Goal: Information Seeking & Learning: Learn about a topic

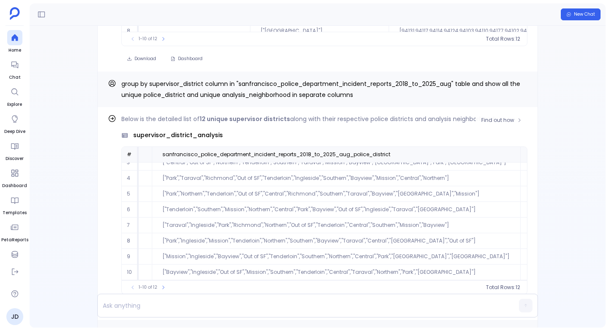
scroll to position [-508, 0]
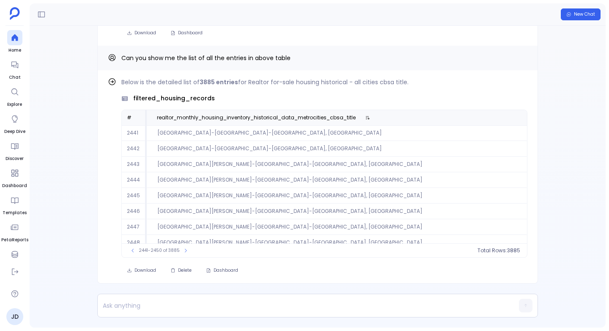
scroll to position [-180, 0]
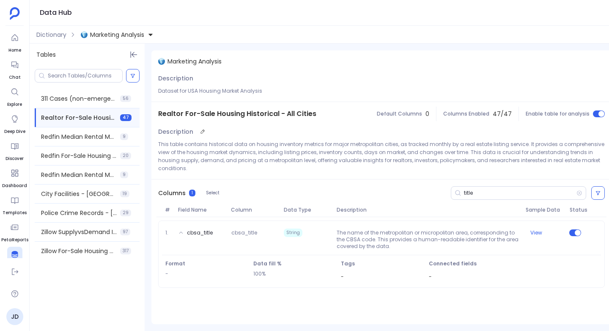
scroll to position [39, 0]
click at [580, 189] on icon at bounding box center [579, 192] width 6 height 7
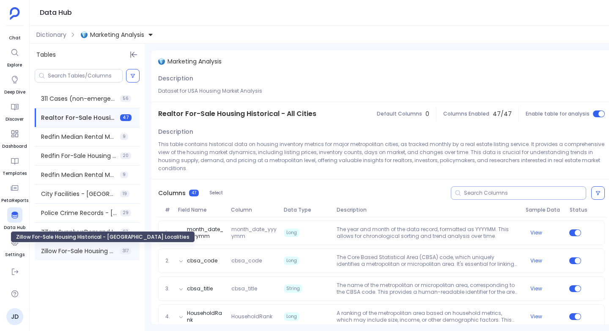
click at [57, 249] on span "Zillow For-Sale Housing Historical - USA Localities" at bounding box center [79, 250] width 76 height 8
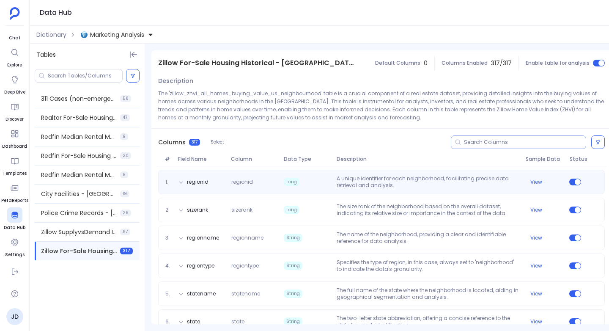
scroll to position [51, 0]
click at [280, 172] on div "regionid regionid Long A unique identifier for each neighborhood, facilitating …" at bounding box center [381, 181] width 446 height 25
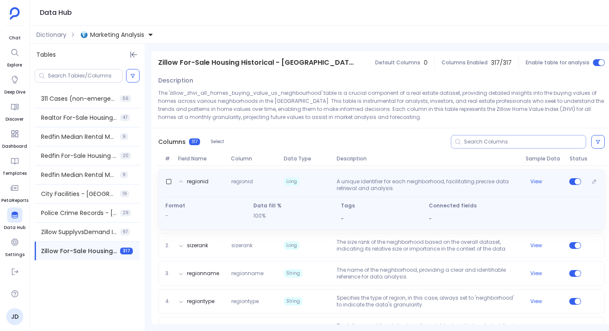
click at [280, 172] on div "regionid regionid Long A unique identifier for each neighborhood, facilitating …" at bounding box center [381, 199] width 446 height 60
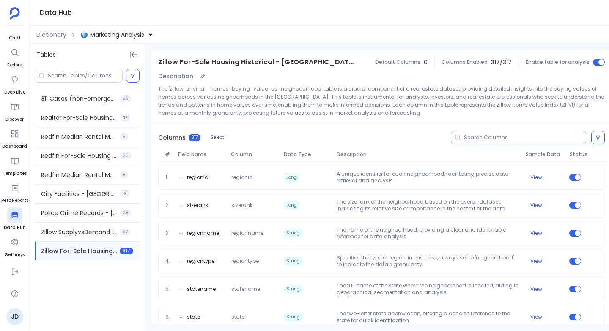
scroll to position [57, 0]
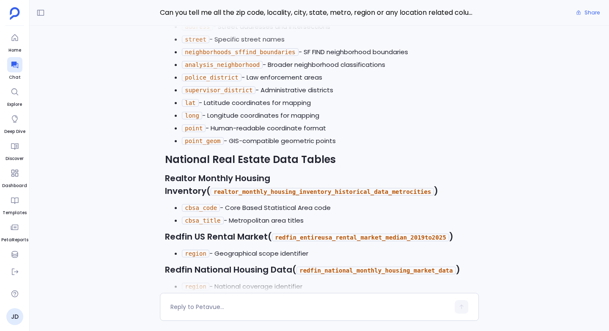
click at [165, 172] on strong "Realtor Monthly Housing Inventory" at bounding box center [217, 184] width 105 height 25
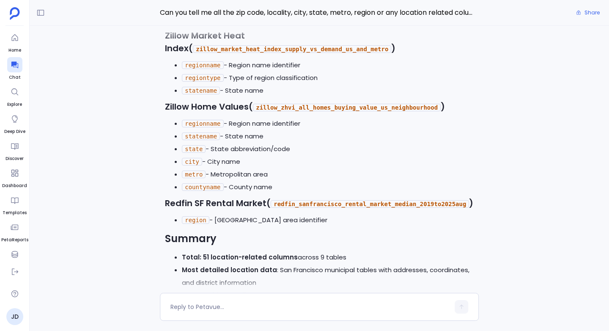
scroll to position [-113, 0]
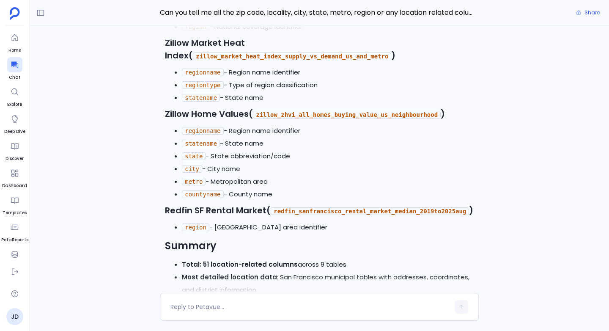
click at [202, 127] on code "regionname" at bounding box center [202, 131] width 41 height 8
click at [202, 108] on strong "Zillow Home Values" at bounding box center [207, 114] width 84 height 12
click at [312, 111] on code "zillow_zhvi_all_homes_buying_value_us_neighbourhood" at bounding box center [347, 115] width 188 height 8
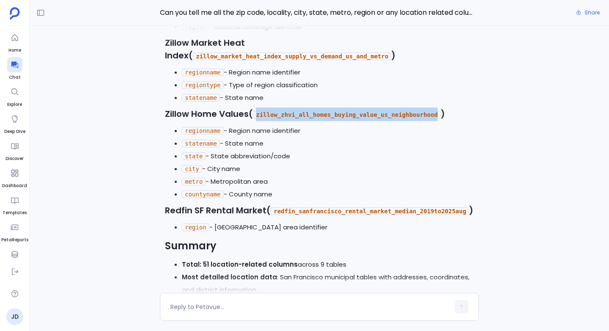
click at [312, 111] on code "zillow_zhvi_all_homes_buying_value_us_neighbourhood" at bounding box center [347, 115] width 188 height 8
copy code "zillow_zhvi_all_homes_buying_value_us_neighbourhood"
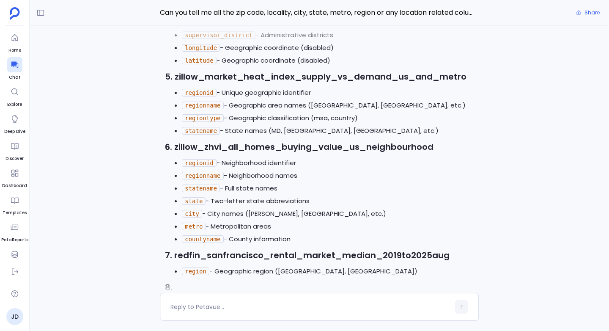
scroll to position [-424, 0]
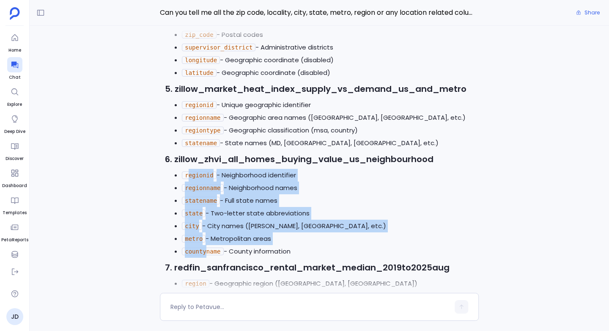
drag, startPoint x: 188, startPoint y: 167, endPoint x: 205, endPoint y: 246, distance: 80.9
click at [205, 246] on ul "regionid - Neighborhood identifier regionname - Neighborhood names statename - …" at bounding box center [319, 213] width 309 height 89
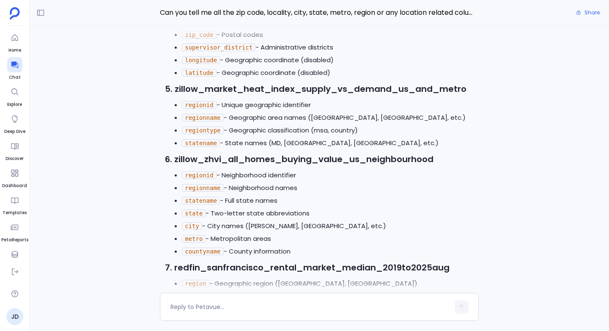
click at [175, 153] on strong "6. zillow_zhvi_all_homes_buying_value_us_neighbourhood" at bounding box center [299, 159] width 268 height 12
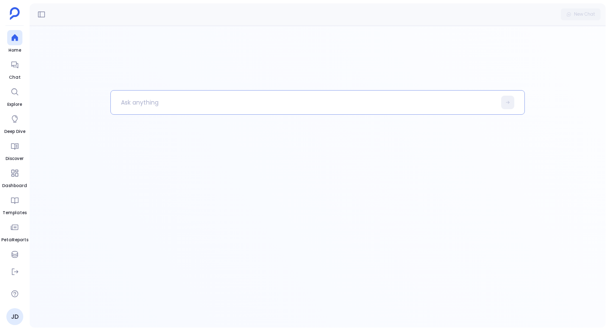
click at [130, 99] on p at bounding box center [303, 102] width 385 height 22
click at [16, 256] on icon at bounding box center [15, 254] width 8 height 8
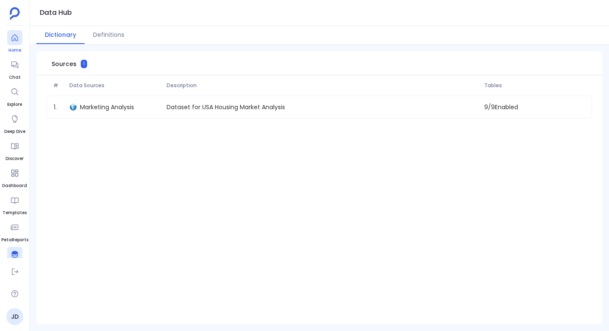
click at [19, 39] on div at bounding box center [14, 37] width 15 height 15
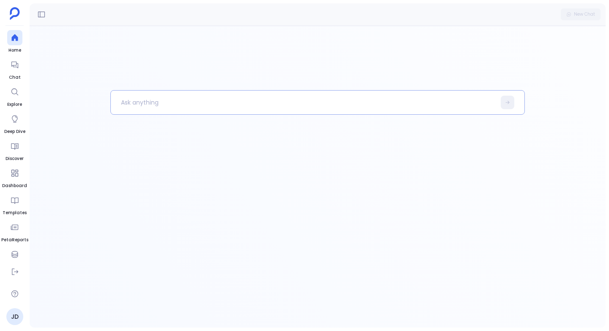
click at [136, 96] on p at bounding box center [303, 102] width 385 height 22
click at [341, 107] on p "using "zillow_zhvi_all_homes_buying_value_us_neighbourhood"" at bounding box center [299, 102] width 376 height 22
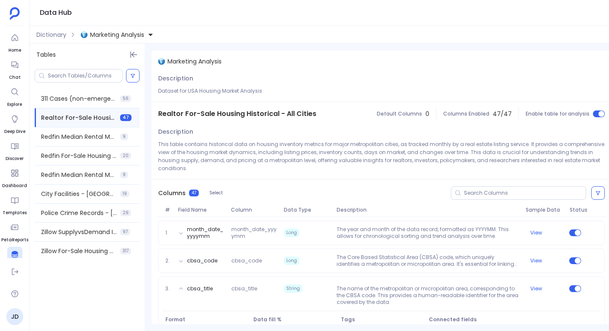
scroll to position [39, 0]
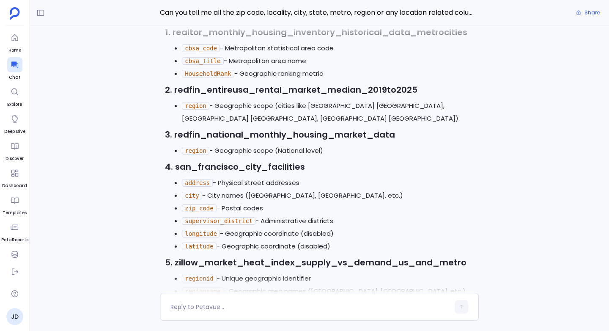
scroll to position [-596, 0]
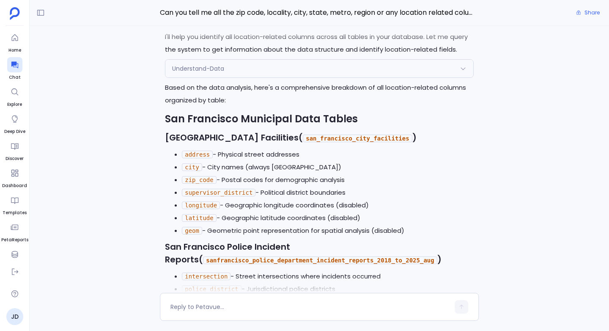
scroll to position [-716, 0]
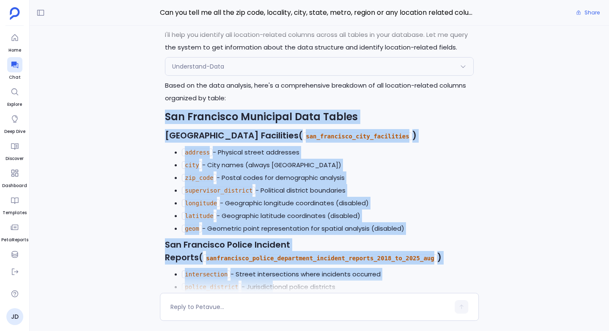
drag, startPoint x: 160, startPoint y: 93, endPoint x: 273, endPoint y: 263, distance: 203.8
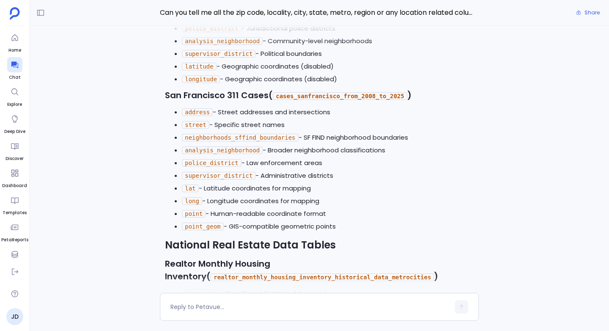
scroll to position [-457, 0]
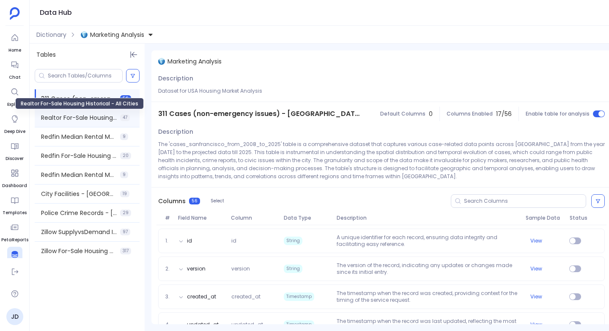
click at [61, 118] on span "Realtor For-Sale Housing Historical - All Cities" at bounding box center [79, 117] width 76 height 8
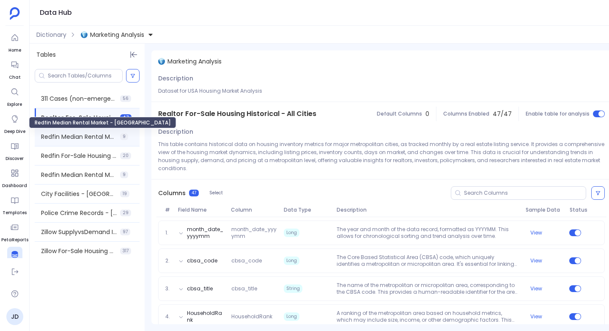
click at [79, 137] on span "Redfin Median Rental Market - USA" at bounding box center [79, 136] width 76 height 8
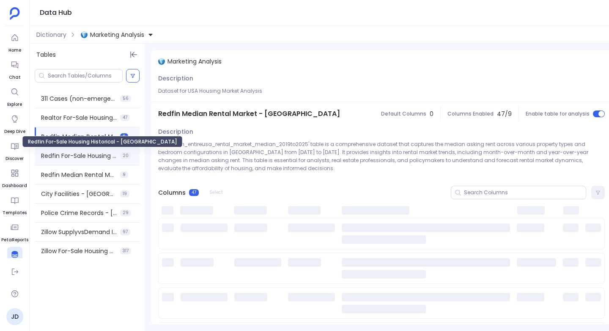
click at [68, 159] on span "Redfin For-Sale Housing Historical - USA" at bounding box center [79, 155] width 76 height 8
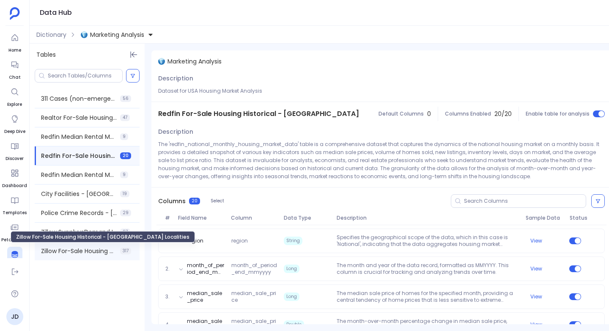
click at [55, 250] on span "Zillow For-Sale Housing Historical - USA Localities" at bounding box center [79, 250] width 76 height 8
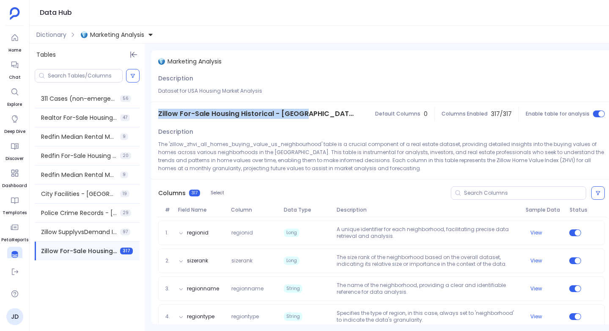
drag, startPoint x: 158, startPoint y: 112, endPoint x: 302, endPoint y: 115, distance: 144.2
click at [302, 115] on div "Zillow For-Sale Housing Historical - USA Localities" at bounding box center [257, 114] width 212 height 24
drag, startPoint x: 294, startPoint y: 113, endPoint x: 336, endPoint y: 112, distance: 41.9
click at [336, 112] on div "Zillow For-Sale Housing Historical - USA Localities Default Columns 0 Columns E…" at bounding box center [381, 114] width 460 height 24
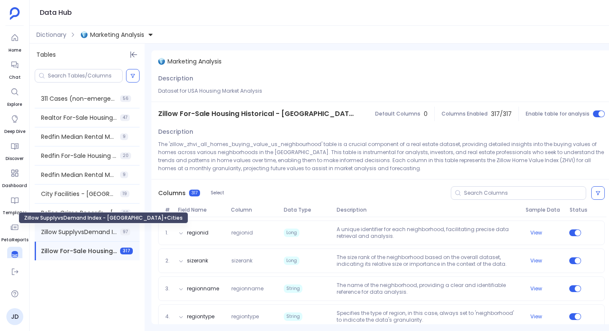
click at [62, 230] on span "Zillow SupplyvsDemand Index - USA+Cities" at bounding box center [79, 231] width 76 height 8
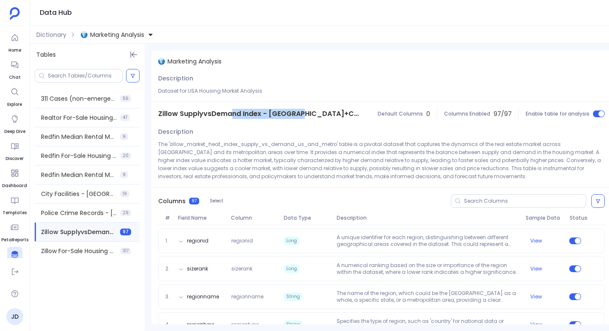
drag, startPoint x: 298, startPoint y: 111, endPoint x: 232, endPoint y: 111, distance: 65.9
click at [232, 111] on span "Zillow SupplyvsDemand Index - USA+Cities" at bounding box center [258, 114] width 201 height 10
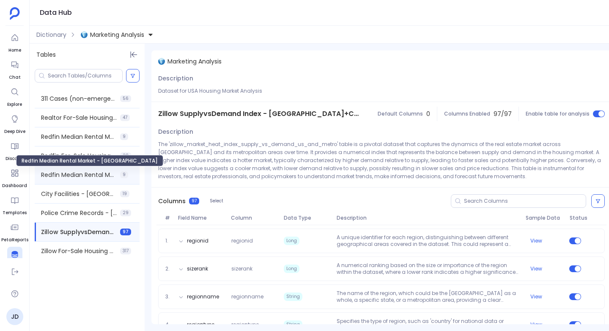
click at [61, 172] on span "Redfin Median Rental Market - San Francisco" at bounding box center [79, 174] width 76 height 8
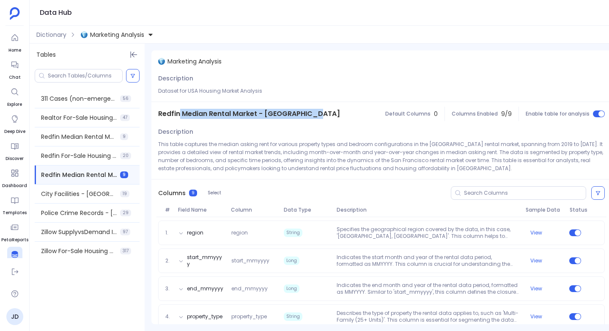
drag, startPoint x: 311, startPoint y: 112, endPoint x: 178, endPoint y: 117, distance: 133.2
click at [178, 117] on span "Redfin Median Rental Market - San Francisco" at bounding box center [249, 114] width 182 height 10
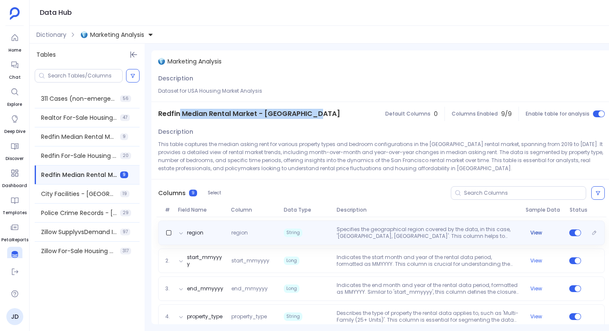
click at [536, 232] on button "View" at bounding box center [536, 232] width 12 height 7
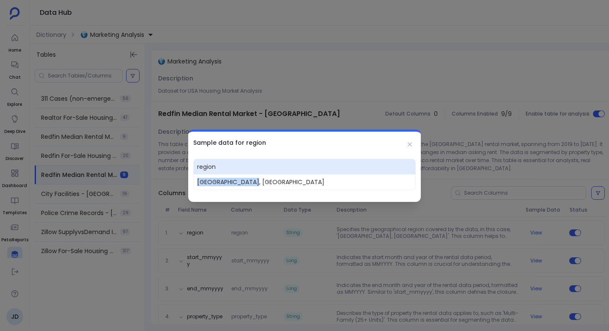
drag, startPoint x: 196, startPoint y: 180, endPoint x: 313, endPoint y: 180, distance: 117.1
click at [313, 180] on span "San Francisco, CA" at bounding box center [304, 181] width 221 height 15
click at [407, 141] on icon at bounding box center [409, 144] width 7 height 7
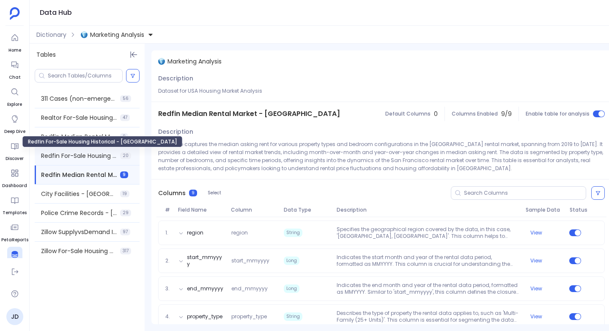
click at [59, 156] on span "Redfin For-Sale Housing Historical - USA" at bounding box center [79, 155] width 76 height 8
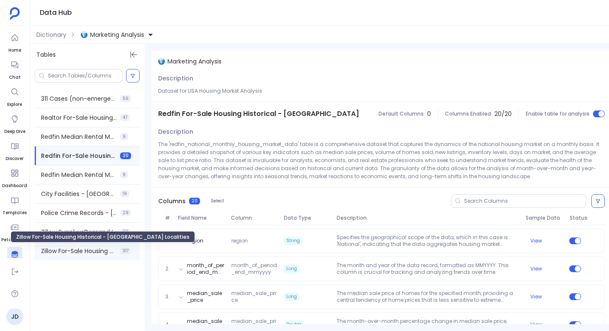
click at [71, 253] on span "Zillow For-Sale Housing Historical - USA Localities" at bounding box center [79, 250] width 76 height 8
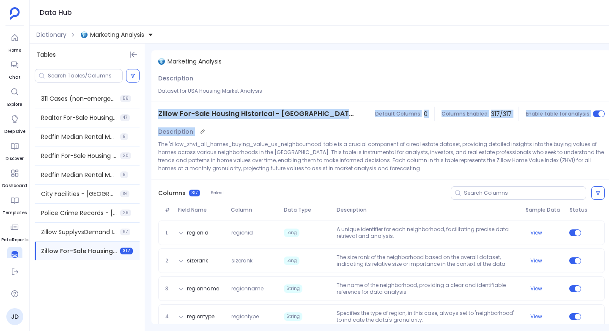
drag, startPoint x: 159, startPoint y: 114, endPoint x: 338, endPoint y: 127, distance: 179.3
click at [329, 118] on div "Zillow For-Sale Housing Historical - USA Localities" at bounding box center [257, 114] width 212 height 24
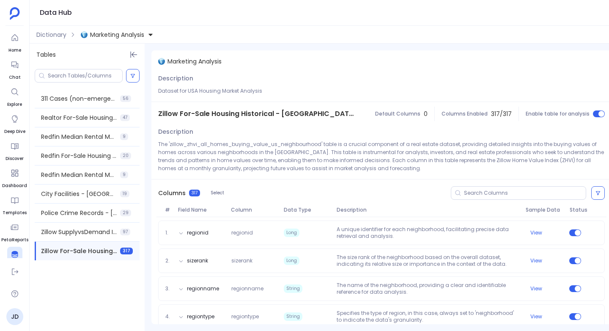
drag, startPoint x: 175, startPoint y: 118, endPoint x: 254, endPoint y: 118, distance: 79.5
click at [254, 118] on span "Zillow For-Sale Housing Historical - USA Localities" at bounding box center [257, 114] width 198 height 10
drag, startPoint x: 159, startPoint y: 115, endPoint x: 307, endPoint y: 117, distance: 148.4
click at [307, 117] on span "Zillow For-Sale Housing Historical - USA Localities" at bounding box center [257, 114] width 198 height 10
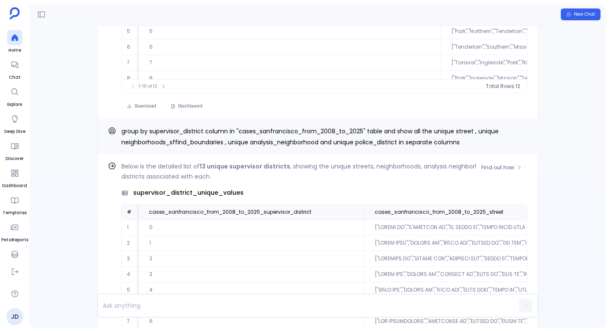
scroll to position [-508, 0]
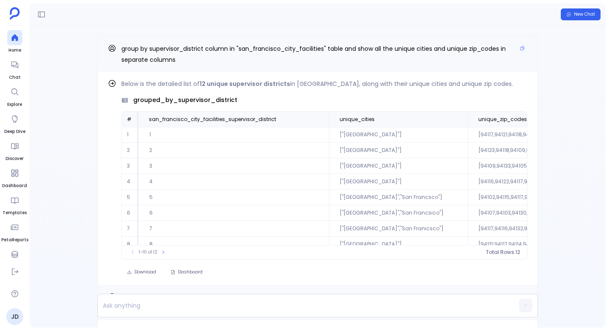
click at [289, 46] on span "group by supervisor_district column in "san_francisco_city_facilities" table an…" at bounding box center [313, 53] width 384 height 19
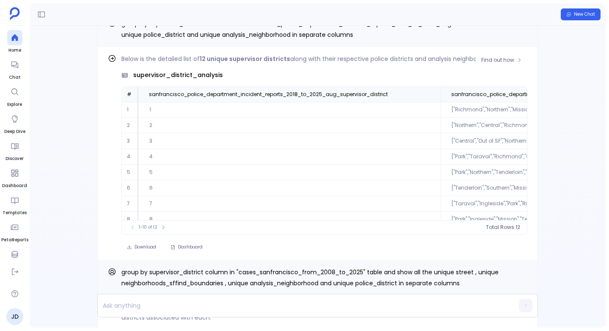
scroll to position [-280, 0]
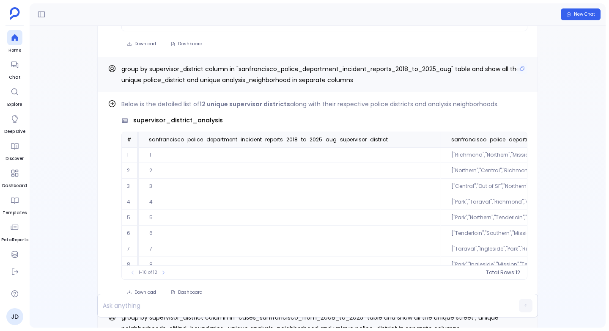
drag, startPoint x: 271, startPoint y: 71, endPoint x: 366, endPoint y: 69, distance: 95.1
click at [366, 69] on span "group by supervisor_district column in "sanfrancisco_police_department_incident…" at bounding box center [320, 74] width 399 height 19
drag, startPoint x: 390, startPoint y: 67, endPoint x: 223, endPoint y: 74, distance: 167.1
click at [223, 74] on p "group by supervisor_district column in "sanfrancisco_police_department_incident…" at bounding box center [324, 74] width 406 height 22
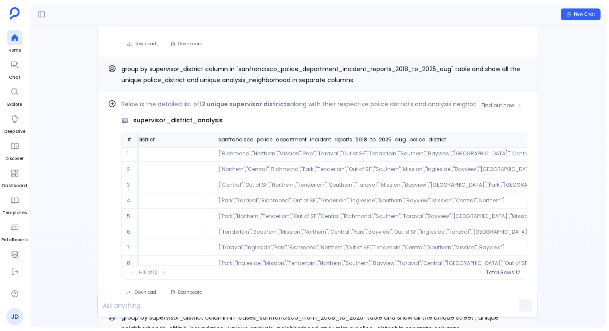
scroll to position [1, 211]
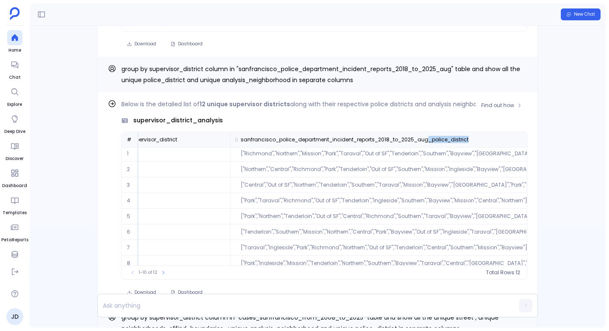
drag, startPoint x: 424, startPoint y: 138, endPoint x: 463, endPoint y: 141, distance: 39.0
click at [463, 141] on span "sanfrancisco_police_department_incident_reports_2018_to_2025_aug_police_district" at bounding box center [355, 139] width 228 height 7
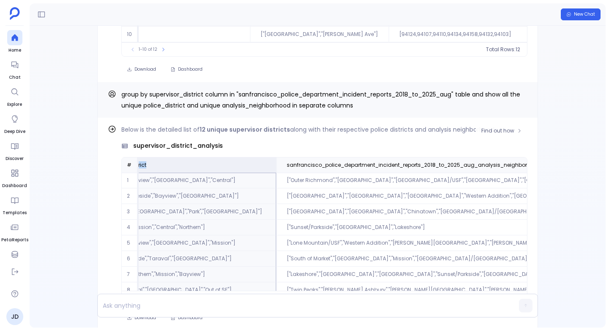
scroll to position [0, 534]
drag, startPoint x: 390, startPoint y: 164, endPoint x: 456, endPoint y: 165, distance: 66.4
click at [456, 165] on span "sanfrancisco_police_department_incident_reports_2018_to_2025_aug_analysis_neigh…" at bounding box center [412, 164] width 254 height 7
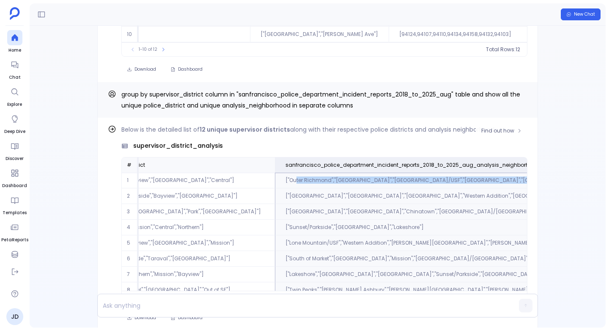
drag, startPoint x: 222, startPoint y: 182, endPoint x: 393, endPoint y: 185, distance: 170.8
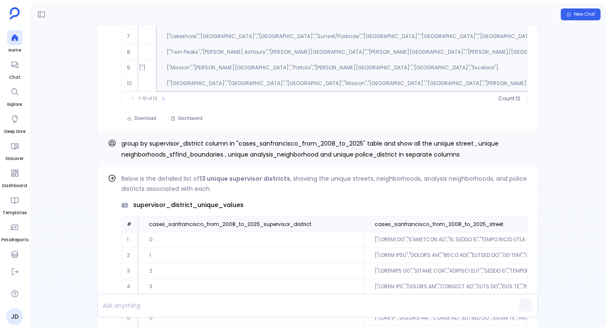
scroll to position [-104, 0]
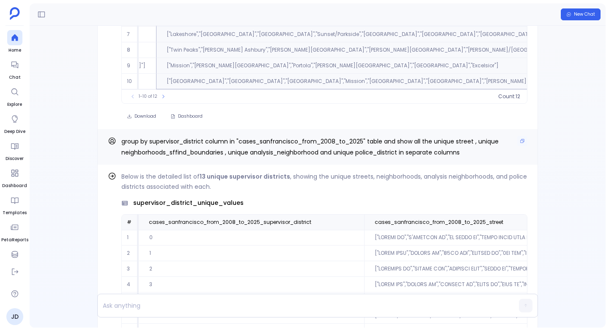
drag, startPoint x: 240, startPoint y: 141, endPoint x: 325, endPoint y: 146, distance: 85.1
click at [325, 146] on p "group by supervisor_district column in "cases_sanfrancisco_from_2008_to_2025" t…" at bounding box center [324, 147] width 406 height 22
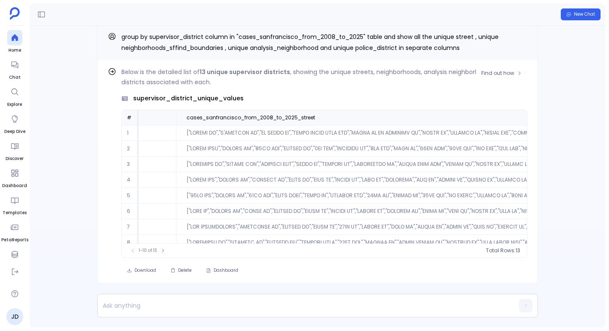
scroll to position [0, 189]
drag, startPoint x: 281, startPoint y: 118, endPoint x: 307, endPoint y: 118, distance: 26.6
click at [307, 118] on span "cases_sanfrancisco_from_2008_to_2025_street" at bounding box center [249, 117] width 129 height 7
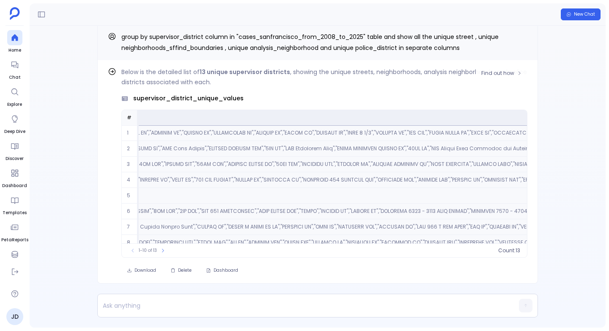
scroll to position [0, 8178]
click at [312, 78] on p "Below is the detailed list of 13 unique supervisor districts , showing the uniq…" at bounding box center [324, 77] width 406 height 20
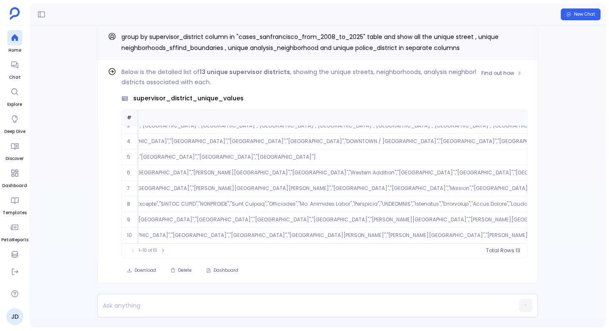
scroll to position [41, 20993]
drag, startPoint x: 363, startPoint y: 117, endPoint x: 452, endPoint y: 121, distance: 89.3
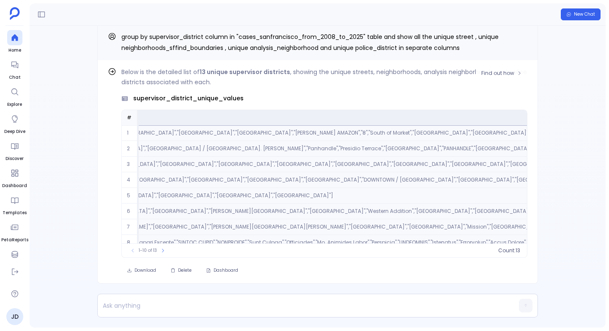
scroll to position [0, 20960]
drag, startPoint x: 291, startPoint y: 150, endPoint x: 339, endPoint y: 150, distance: 47.8
drag, startPoint x: 368, startPoint y: 148, endPoint x: 464, endPoint y: 147, distance: 95.5
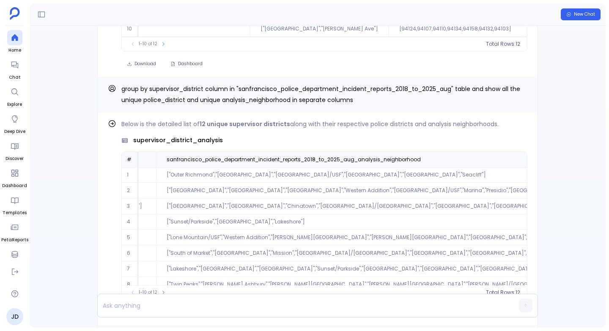
scroll to position [-508, 0]
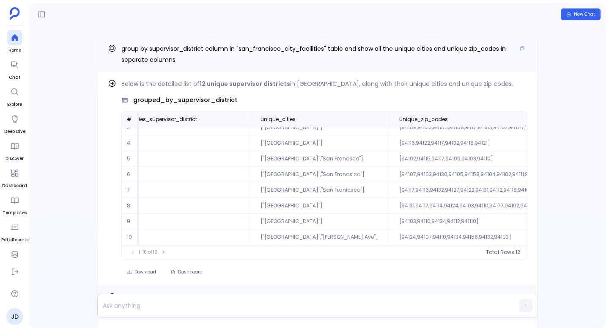
drag, startPoint x: 249, startPoint y: 49, endPoint x: 266, endPoint y: 49, distance: 17.3
click at [266, 49] on span "group by supervisor_district column in "san_francisco_city_facilities" table an…" at bounding box center [313, 53] width 384 height 19
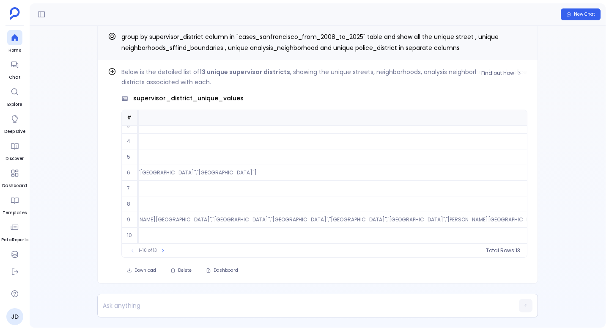
scroll to position [41, 23787]
drag, startPoint x: 356, startPoint y: 116, endPoint x: 391, endPoint y: 116, distance: 34.7
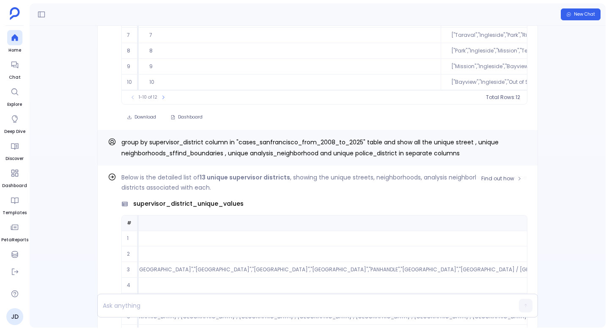
scroll to position [-108, 0]
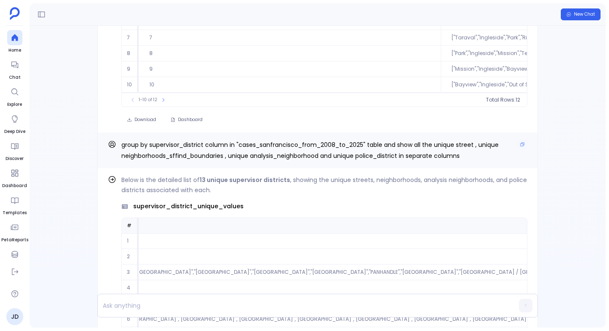
click at [241, 144] on span "group by supervisor_district column in "cases_sanfrancisco_from_2008_to_2025" t…" at bounding box center [309, 149] width 377 height 19
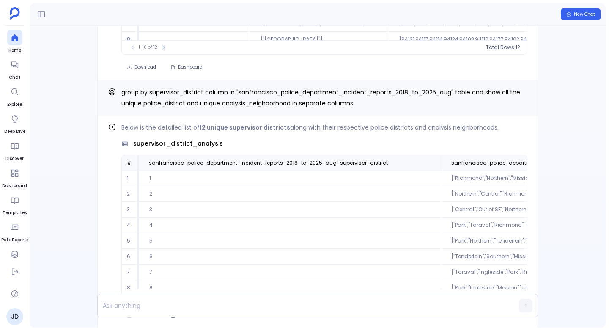
scroll to position [-305, 0]
drag, startPoint x: 247, startPoint y: 91, endPoint x: 252, endPoint y: 91, distance: 5.5
click at [252, 91] on span "group by supervisor_district column in "sanfrancisco_police_department_incident…" at bounding box center [320, 98] width 399 height 19
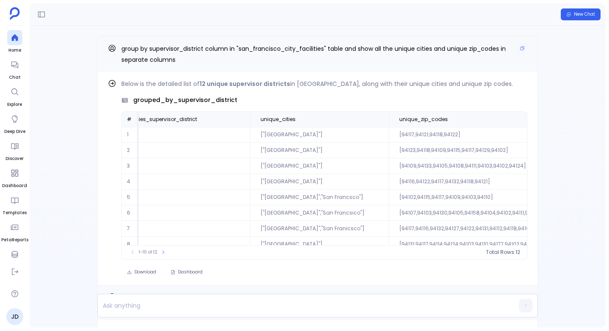
drag, startPoint x: 254, startPoint y: 48, endPoint x: 327, endPoint y: 49, distance: 72.7
click at [327, 49] on span "group by supervisor_district column in "san_francisco_city_facilities" table an…" at bounding box center [313, 53] width 384 height 19
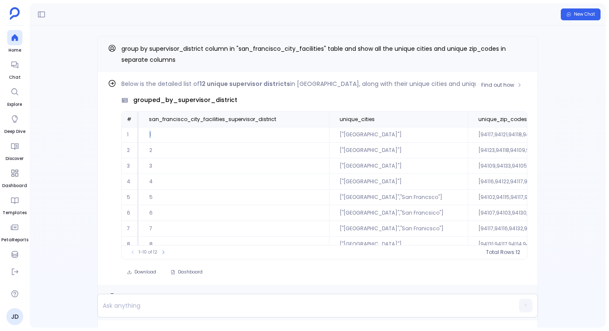
drag, startPoint x: 149, startPoint y: 133, endPoint x: 171, endPoint y: 133, distance: 21.6
click at [170, 133] on td "1" at bounding box center [234, 135] width 190 height 16
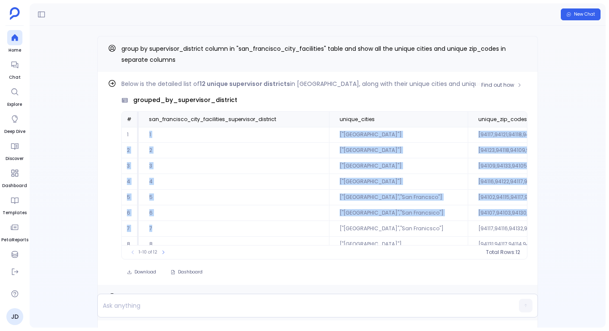
drag, startPoint x: 149, startPoint y: 134, endPoint x: 158, endPoint y: 230, distance: 95.5
click at [156, 229] on tbody "1 1 ["San Francisco"] [94117,94121,94118,94122] 2 2 ["San Francisco"] [94123,94…" at bounding box center [384, 205] width 524 height 156
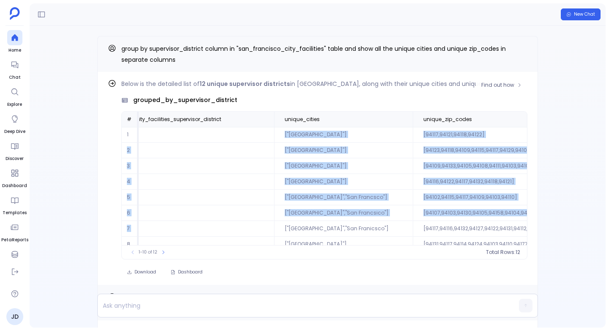
scroll to position [0, 79]
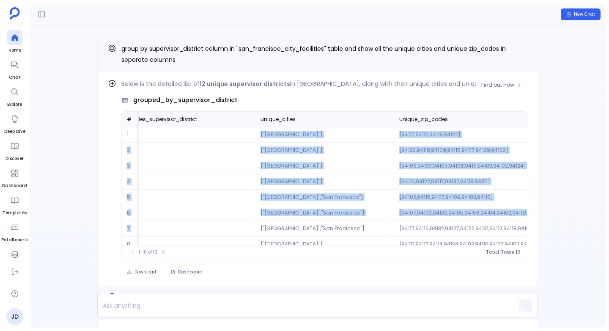
click at [394, 177] on td "[94116,94122,94117,94132,94118,94121]" at bounding box center [477, 182] width 178 height 16
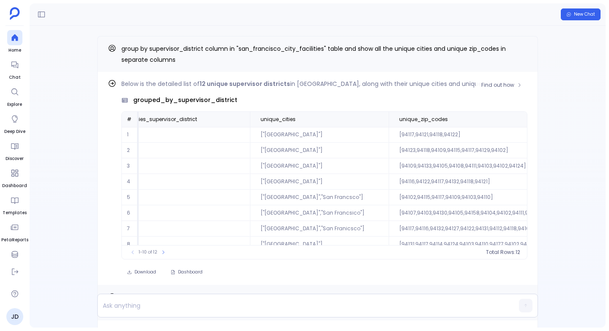
click at [388, 134] on td "[94117,94121,94118,94122]" at bounding box center [477, 135] width 178 height 16
drag, startPoint x: 363, startPoint y: 134, endPoint x: 375, endPoint y: 134, distance: 12.3
click at [388, 134] on td "[94117,94121,94118,94122]" at bounding box center [477, 135] width 178 height 16
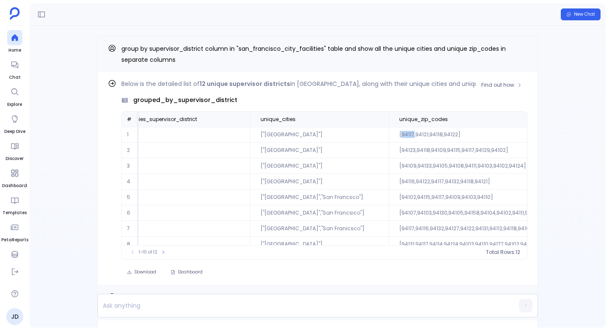
copy td "94117"
drag, startPoint x: 377, startPoint y: 135, endPoint x: 389, endPoint y: 136, distance: 12.3
click at [389, 136] on td "[94117,94121,94118,94122]" at bounding box center [477, 135] width 178 height 16
copy td "94121"
drag, startPoint x: 391, startPoint y: 134, endPoint x: 402, endPoint y: 136, distance: 11.9
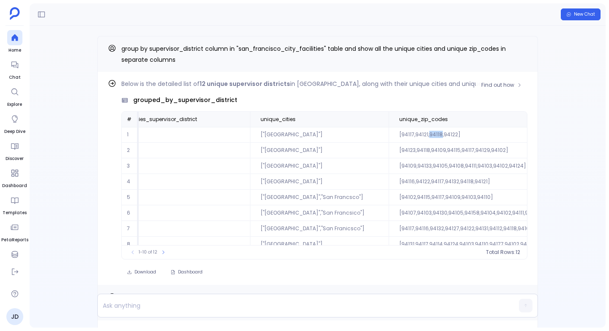
click at [402, 136] on td "[94117,94121,94118,94122]" at bounding box center [477, 135] width 178 height 16
copy td "94118"
click at [413, 136] on td "[94117,94121,94118,94122]" at bounding box center [477, 135] width 178 height 16
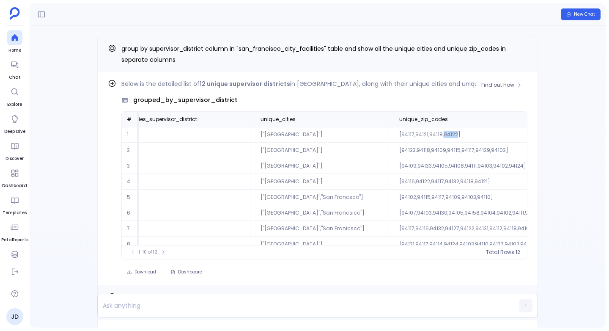
drag, startPoint x: 404, startPoint y: 135, endPoint x: 418, endPoint y: 135, distance: 14.0
click at [418, 135] on td "[94117,94121,94118,94122]" at bounding box center [477, 135] width 178 height 16
copy td "94122"
drag, startPoint x: 377, startPoint y: 150, endPoint x: 364, endPoint y: 151, distance: 12.7
click at [388, 151] on td "[94123,94118,94109,94115,94117,94129,94102]" at bounding box center [477, 150] width 178 height 16
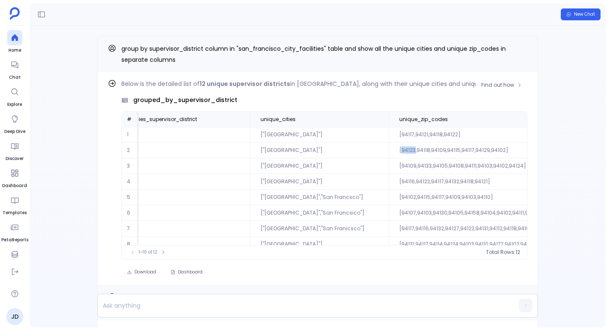
copy td "94123"
click at [388, 149] on td "[94123,94118,94109,94115,94117,94129,94102]" at bounding box center [477, 150] width 178 height 16
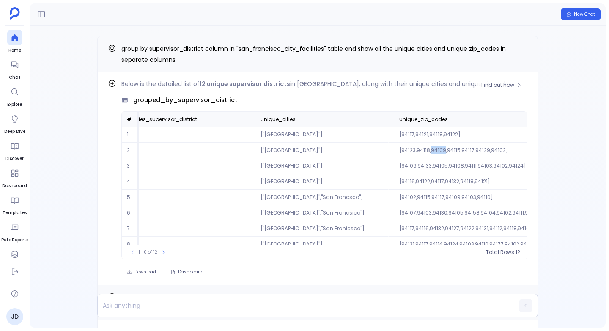
drag, startPoint x: 406, startPoint y: 150, endPoint x: 393, endPoint y: 152, distance: 13.3
click at [393, 152] on td "[94123,94118,94109,94115,94117,94129,94102]" at bounding box center [477, 150] width 178 height 16
copy td "94109"
click at [388, 134] on td "[94117,94121,94118,94122]" at bounding box center [477, 135] width 178 height 16
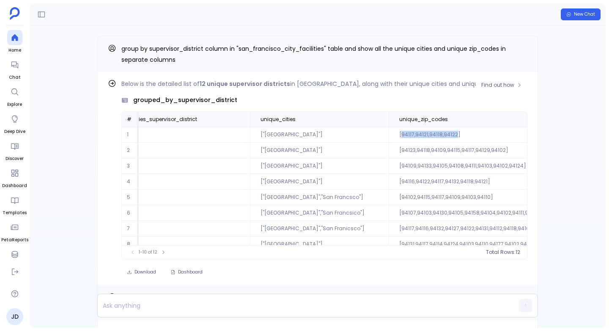
click at [388, 134] on td "[94117,94121,94118,94122]" at bounding box center [477, 135] width 178 height 16
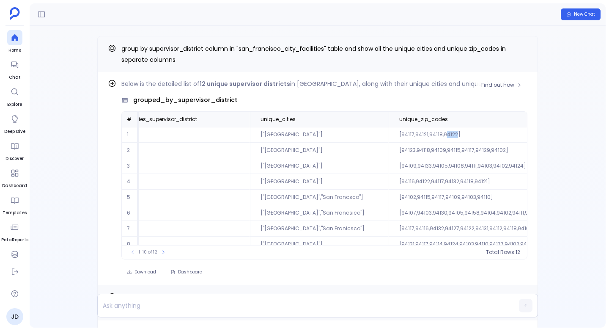
drag, startPoint x: 407, startPoint y: 135, endPoint x: 418, endPoint y: 135, distance: 11.0
click at [418, 135] on td "[94117,94121,94118,94122]" at bounding box center [477, 135] width 178 height 16
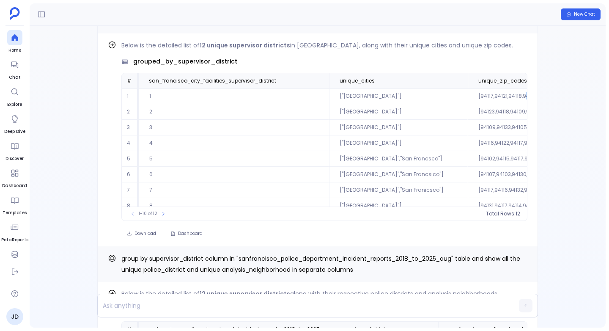
scroll to position [-486, 0]
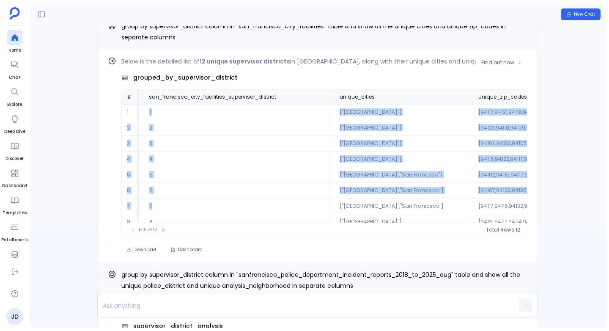
drag, startPoint x: 145, startPoint y: 107, endPoint x: 158, endPoint y: 215, distance: 108.1
click at [158, 214] on tbody "1 1 ["San Francisco"] [94117,94121,94118,94122] 2 2 ["San Francisco"] [94123,94…" at bounding box center [384, 182] width 524 height 156
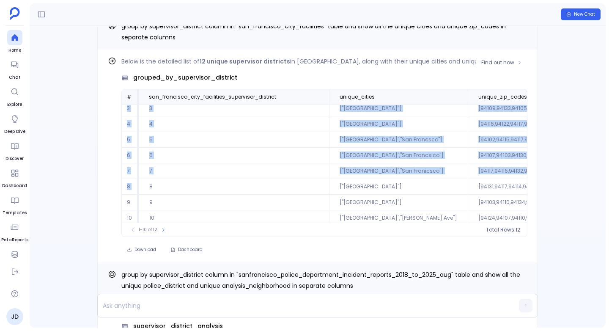
scroll to position [41, 0]
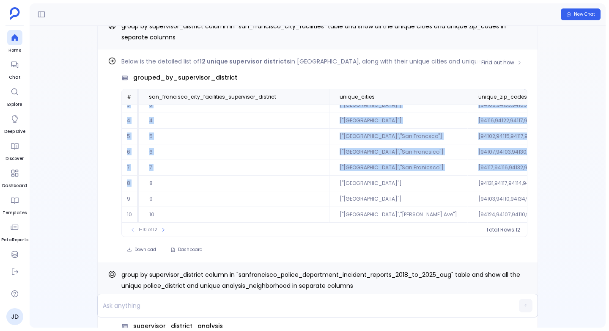
click at [154, 120] on td "4" at bounding box center [234, 121] width 190 height 16
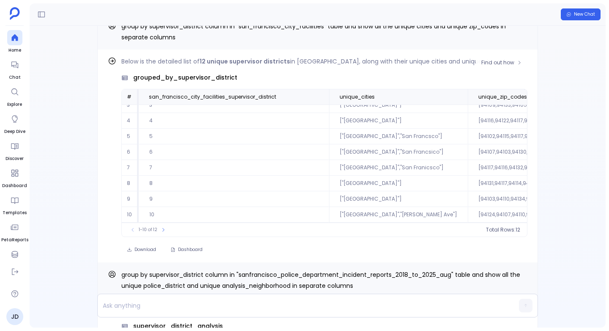
drag, startPoint x: 149, startPoint y: 119, endPoint x: 178, endPoint y: 119, distance: 28.7
click at [170, 119] on td "4" at bounding box center [234, 121] width 190 height 16
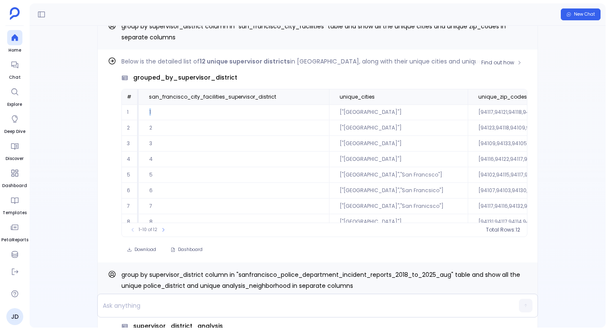
drag, startPoint x: 145, startPoint y: 109, endPoint x: 152, endPoint y: 109, distance: 7.2
click at [152, 109] on td "1" at bounding box center [234, 112] width 190 height 16
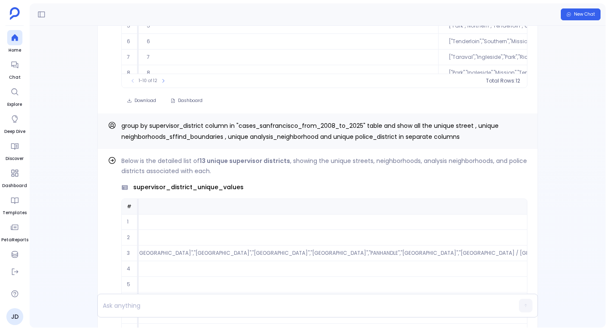
scroll to position [-88, 0]
drag, startPoint x: 239, startPoint y: 125, endPoint x: 294, endPoint y: 121, distance: 55.5
click at [294, 121] on span "group by supervisor_district column in "cases_sanfrancisco_from_2008_to_2025" t…" at bounding box center [309, 130] width 377 height 19
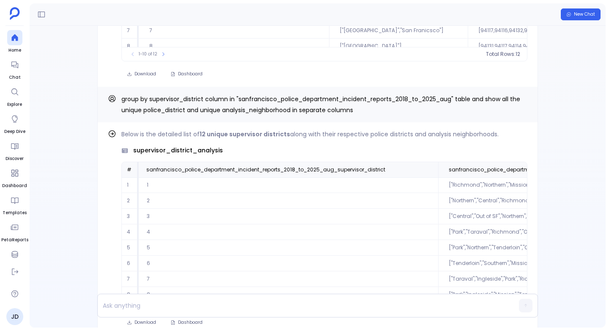
scroll to position [-508, 0]
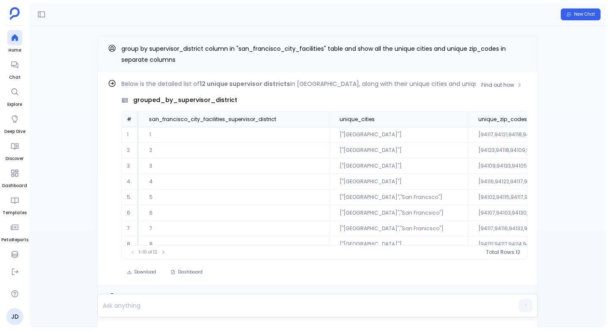
click at [107, 171] on div "Find out how Below is the detailed list of 12 unique supervisor districts in Sa…" at bounding box center [317, 178] width 440 height 213
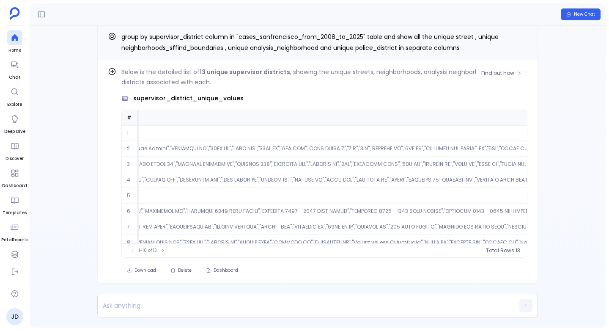
scroll to position [0, 11110]
click at [303, 99] on div "supervisor_district_unique_values" at bounding box center [324, 98] width 406 height 9
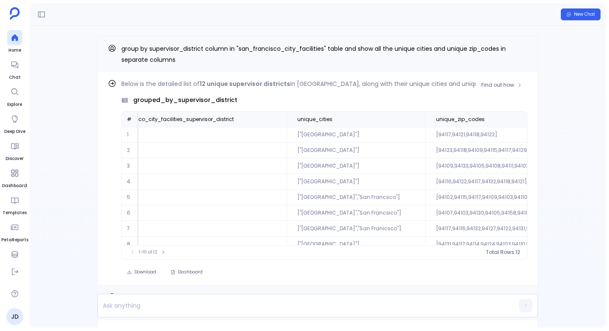
scroll to position [0, 0]
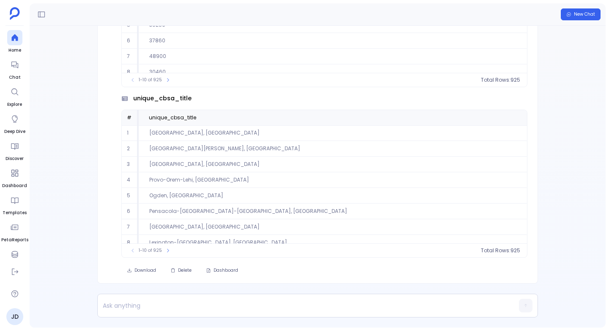
scroll to position [38, 0]
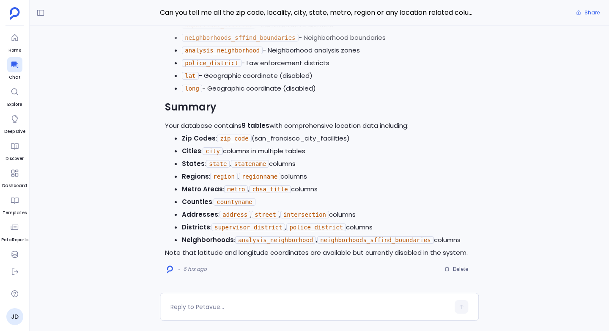
scroll to position [-596, 0]
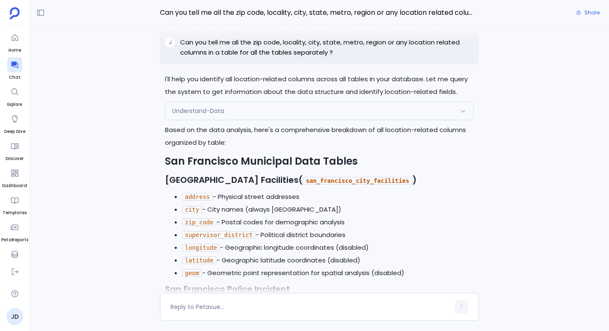
scroll to position [-796, 0]
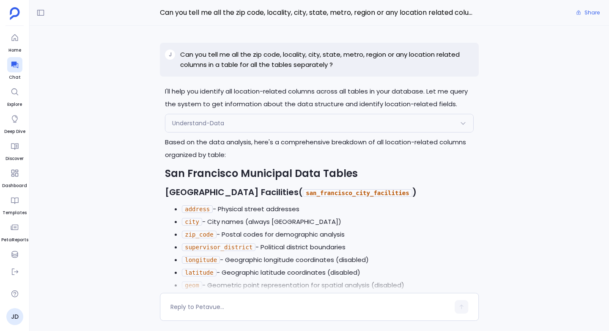
click at [334, 191] on code "san_francisco_city_facilities" at bounding box center [357, 193] width 109 height 8
copy code "san_francisco_city_facilities"
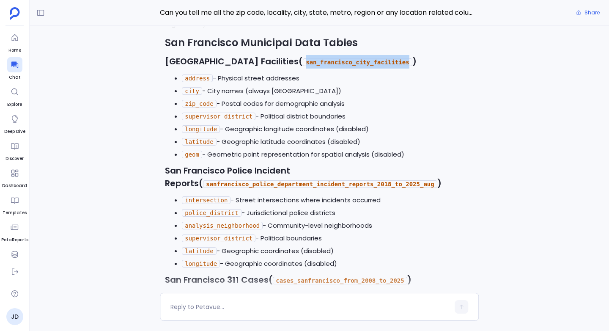
scroll to position [-637, 0]
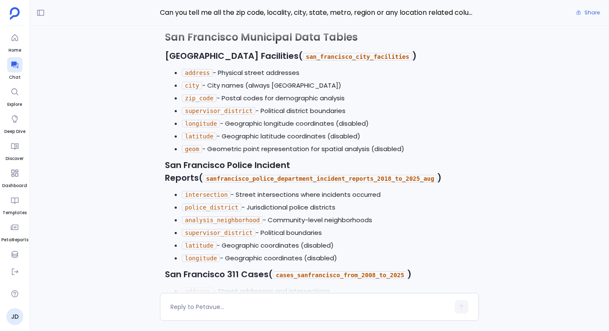
click at [282, 175] on code "sanfrancisco_police_department_incident_reports_2018_to_2025_aug" at bounding box center [320, 179] width 234 height 8
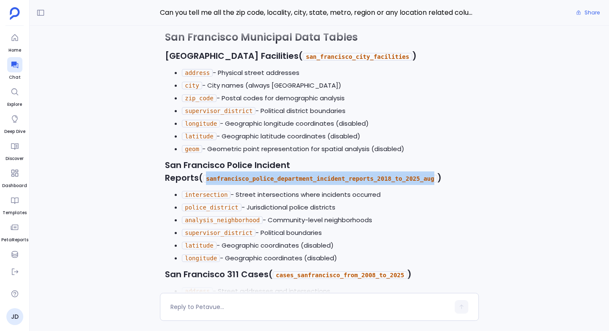
click at [282, 175] on code "sanfrancisco_police_department_incident_reports_2018_to_2025_aug" at bounding box center [320, 179] width 234 height 8
copy code "sanfrancisco_police_department_incident_reports_2018_to_2025_aug"
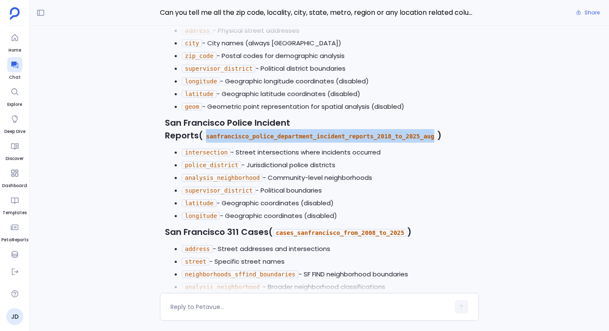
scroll to position [-583, 0]
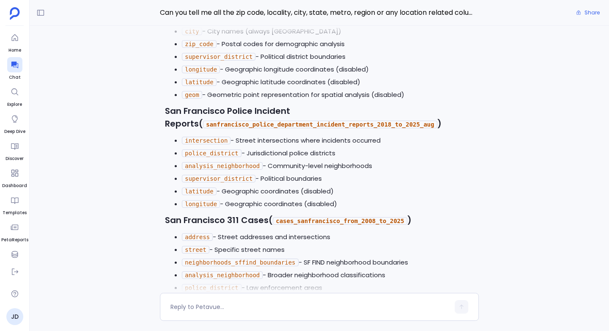
click at [319, 217] on code "cases_sanfrancisco_from_2008_to_2025" at bounding box center [340, 221] width 134 height 8
copy code "cases_sanfrancisco_from_2008_to_2025"
click at [243, 162] on code "analysis_neighborhood" at bounding box center [222, 166] width 81 height 8
click at [219, 175] on code "supervisor_district" at bounding box center [219, 179] width 74 height 8
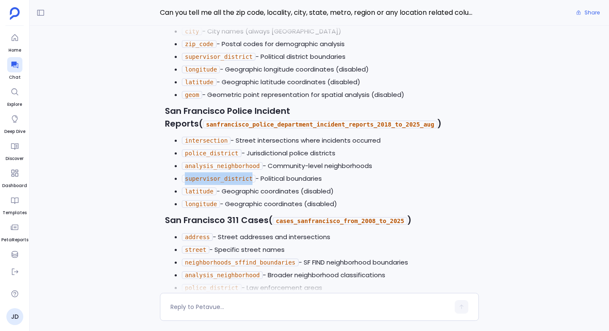
click at [219, 175] on code "supervisor_district" at bounding box center [219, 179] width 74 height 8
copy code "supervisor_district"
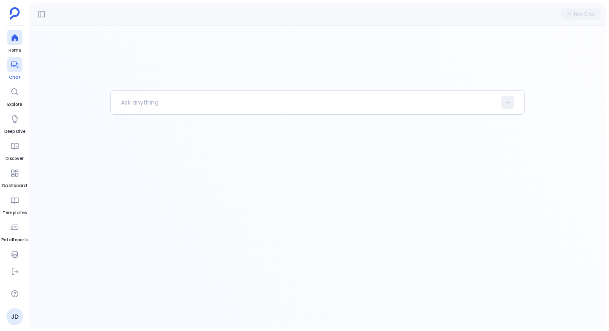
click at [19, 63] on div at bounding box center [14, 64] width 15 height 15
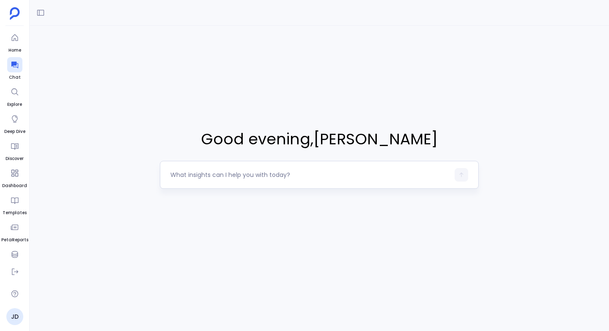
click at [177, 174] on textarea at bounding box center [309, 174] width 279 height 8
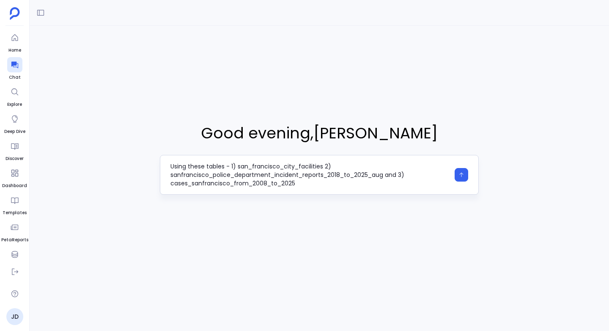
click at [232, 164] on textarea "Using these tables - 1) san_francisco_city_facilities 2) sanfrancisco_police_de…" at bounding box center [309, 174] width 279 height 25
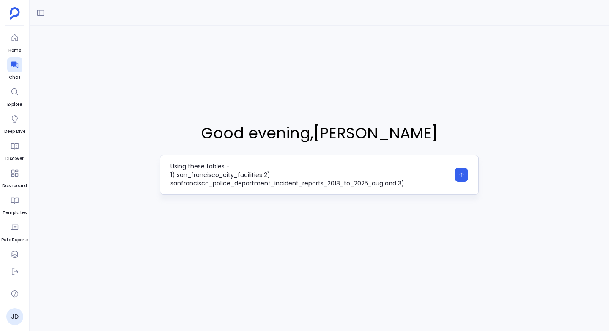
click at [264, 175] on textarea "Using these tables - 1) san_francisco_city_facilities 2) sanfrancisco_police_de…" at bounding box center [309, 174] width 279 height 25
click at [409, 172] on textarea "Using these tables - 1) san_francisco_city_facilities 2) sanfrancisco_police_de…" at bounding box center [309, 174] width 279 height 25
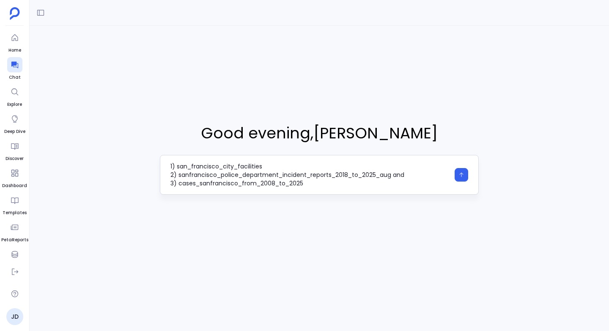
click at [346, 183] on textarea "Using these tables - 1) san_francisco_city_facilities 2) sanfrancisco_police_de…" at bounding box center [309, 174] width 279 height 25
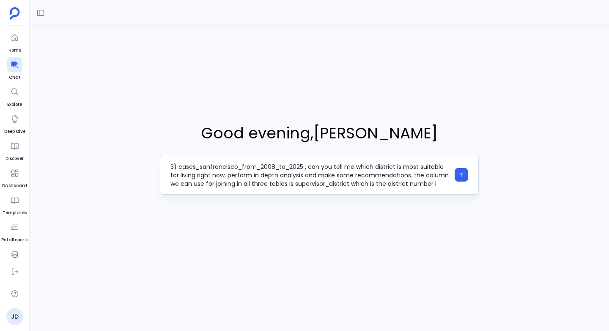
scroll to position [33, 0]
type textarea "Using these tables - 1) san_francisco_city_facilities 2) sanfrancisco_police_de…"
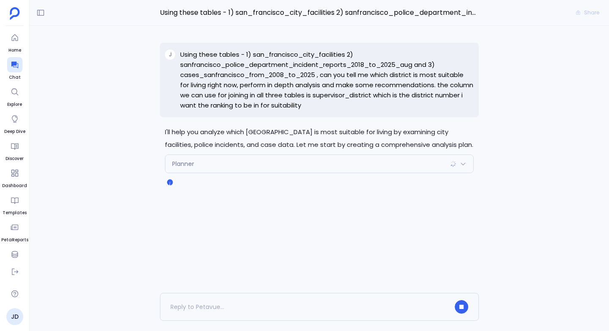
click at [234, 172] on div "Planner" at bounding box center [319, 164] width 308 height 18
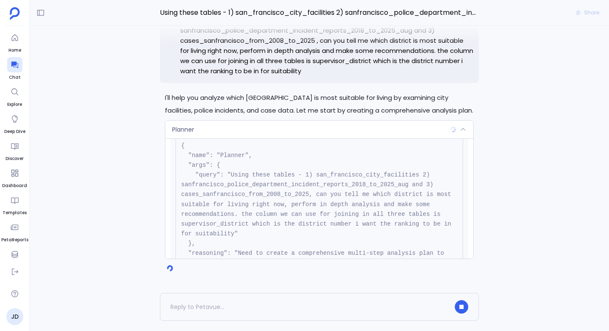
scroll to position [30, 0]
click at [202, 128] on div "Planner" at bounding box center [319, 129] width 308 height 18
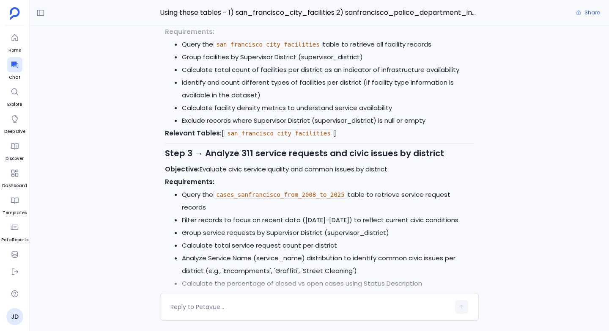
scroll to position [-697, 0]
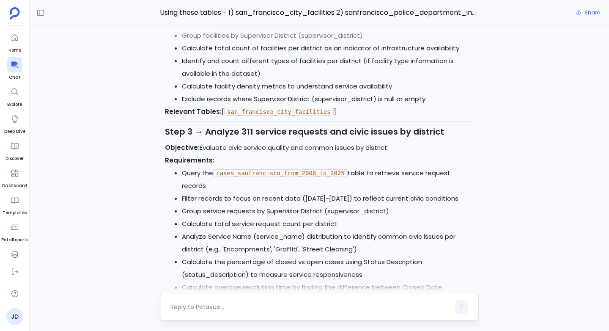
click at [189, 308] on textarea at bounding box center [309, 306] width 279 height 8
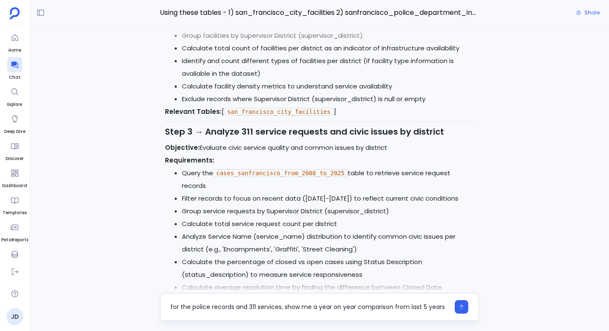
scroll to position [0, 0]
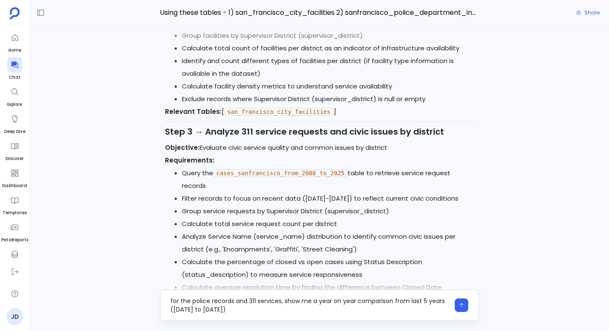
click at [217, 311] on textarea "for the police records and 311 services, show me a year on year comparison from…" at bounding box center [309, 304] width 279 height 17
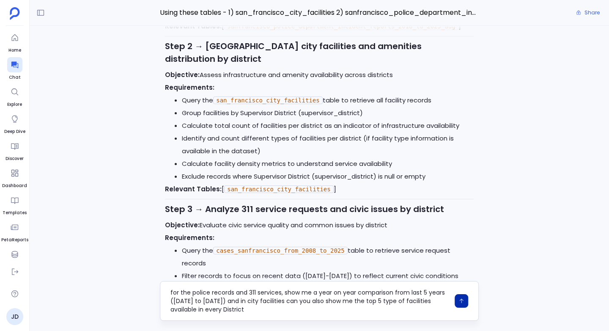
type textarea "for the police records and 311 services, show me a year on year comparison from…"
click at [460, 295] on button "button" at bounding box center [461, 301] width 14 height 14
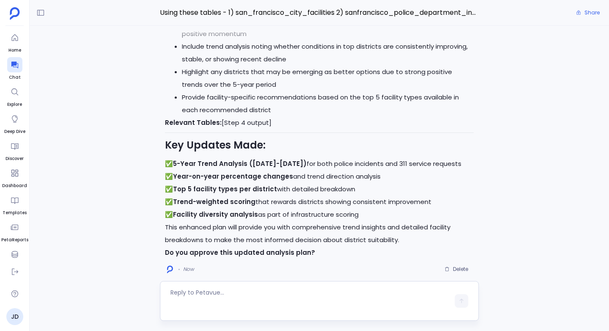
click at [183, 293] on textarea at bounding box center [309, 300] width 279 height 25
type textarea "Yes"
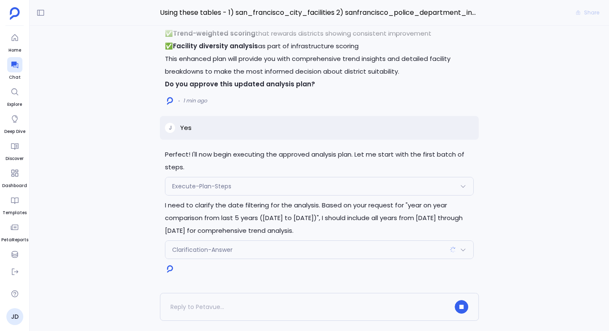
click at [180, 181] on div "Execute-Plan-Steps" at bounding box center [319, 186] width 308 height 18
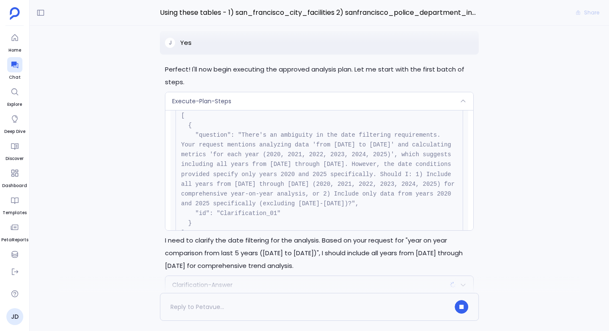
scroll to position [-25, 0]
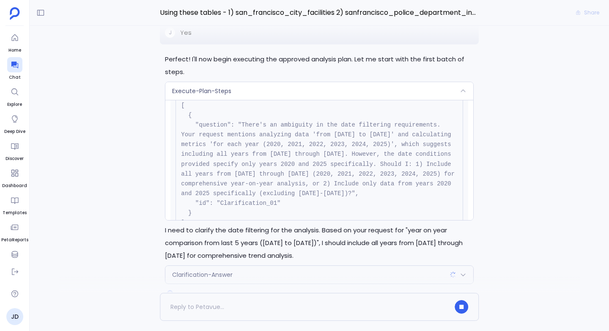
click at [190, 85] on div "Execute-Plan-Steps" at bounding box center [319, 91] width 308 height 18
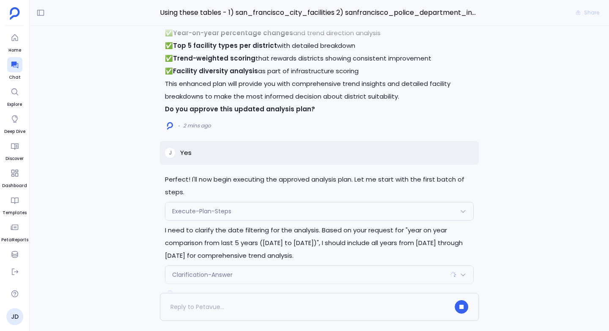
scroll to position [0, 0]
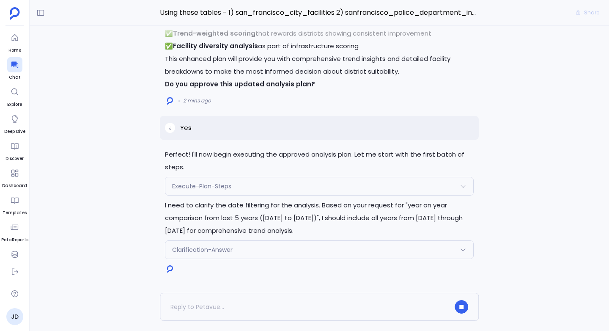
click at [192, 248] on span "Clarification-Answer" at bounding box center [202, 249] width 60 height 8
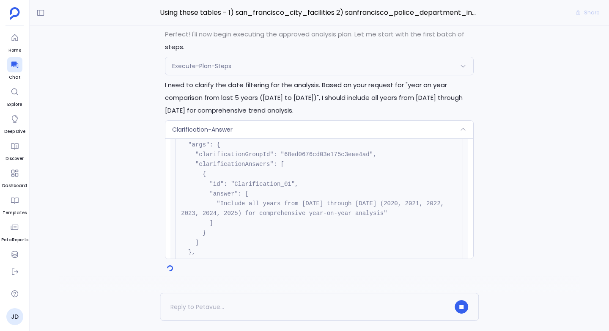
scroll to position [52, 0]
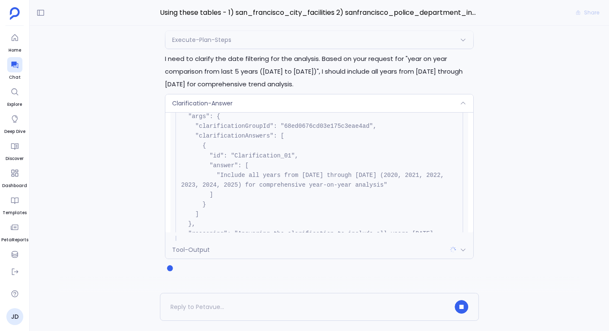
click at [204, 100] on span "Clarification-Answer" at bounding box center [202, 103] width 60 height 8
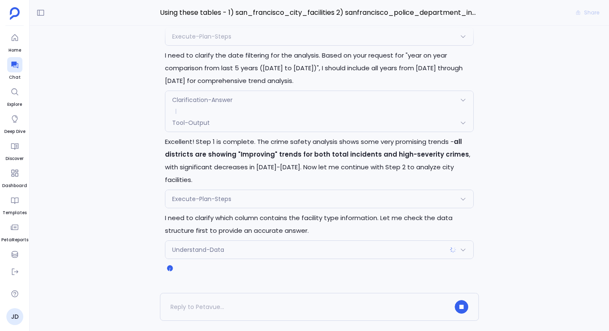
click at [191, 197] on span "Execute-Plan-Steps" at bounding box center [201, 198] width 59 height 8
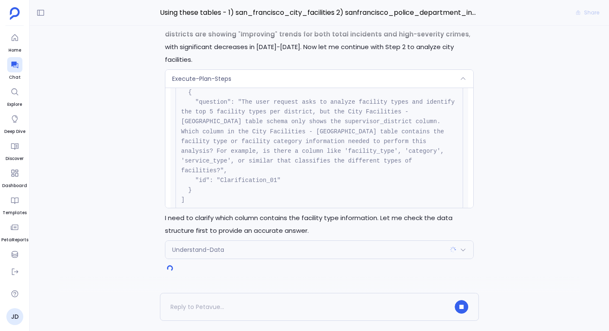
scroll to position [241, 0]
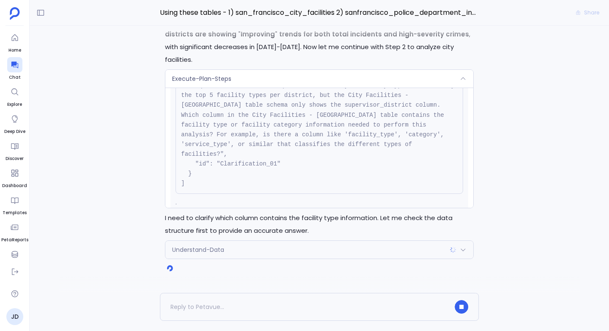
click at [226, 244] on div "Understand-Data" at bounding box center [319, 250] width 308 height 18
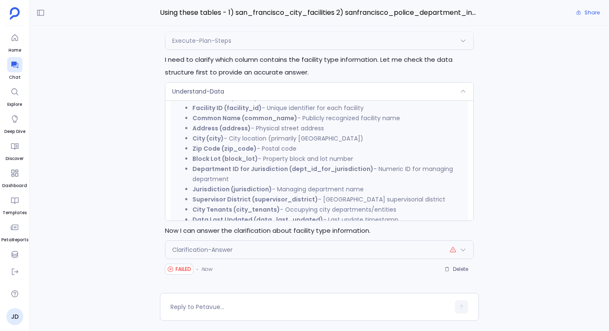
scroll to position [252, 0]
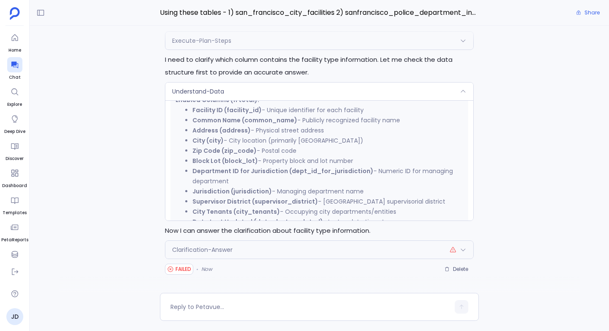
click at [208, 248] on span "Clarification-Answer" at bounding box center [202, 249] width 60 height 8
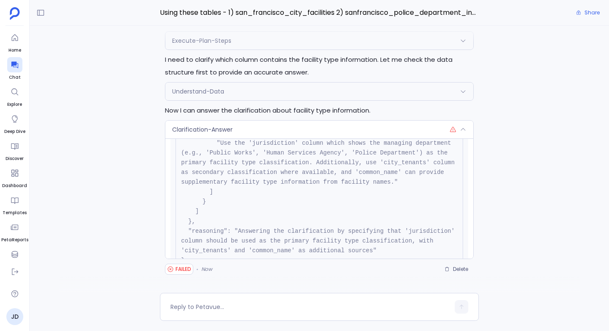
scroll to position [110, 0]
click at [185, 136] on div "Clarification-Answer" at bounding box center [319, 129] width 308 height 18
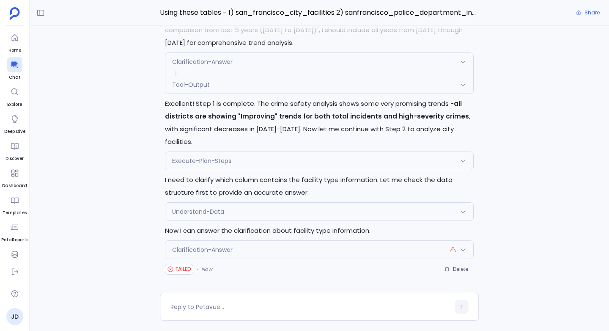
click at [199, 255] on div "Clarification-Answer" at bounding box center [319, 250] width 308 height 18
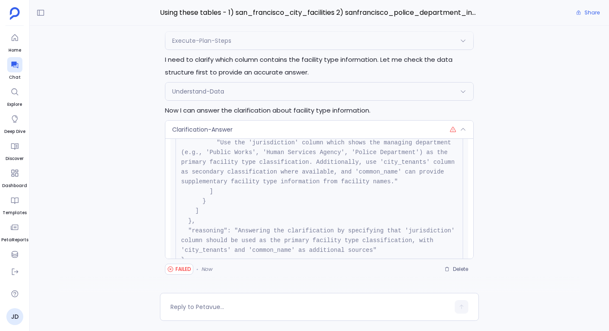
scroll to position [172, 0]
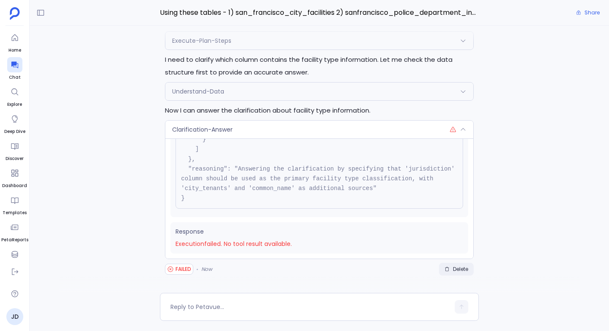
click at [453, 266] on span "Delete" at bounding box center [460, 268] width 15 height 7
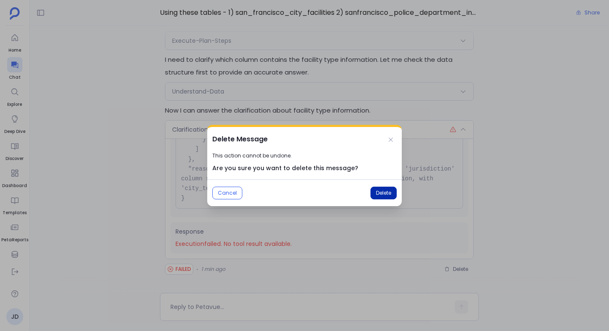
click at [372, 191] on button "Delete" at bounding box center [383, 192] width 26 height 13
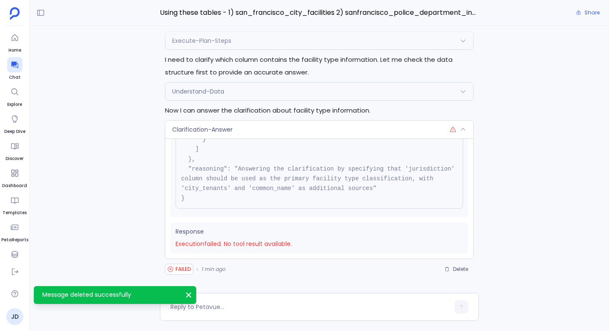
scroll to position [224, 0]
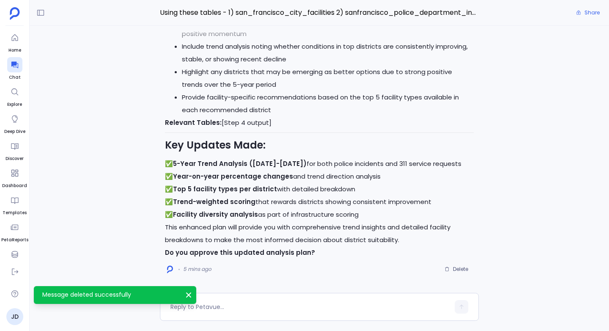
click at [191, 293] on icon "Message deleted successfully" at bounding box center [188, 294] width 8 height 8
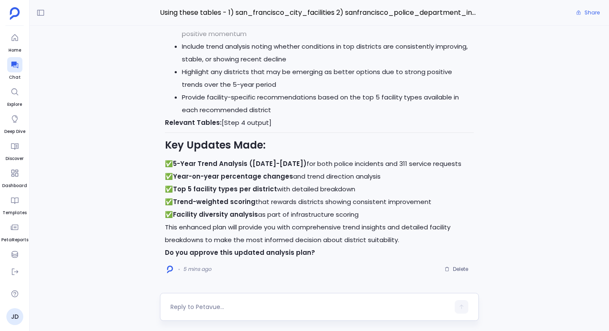
click at [191, 304] on textarea at bounding box center [309, 306] width 279 height 8
type textarea "Yes"
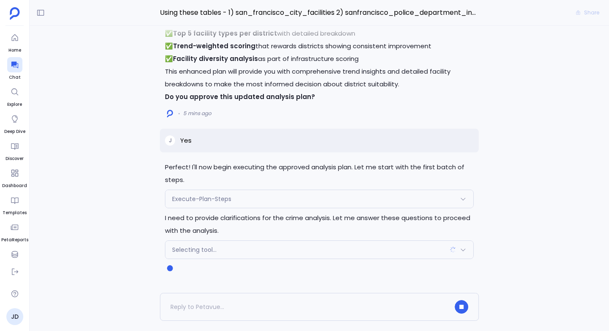
click at [183, 196] on span "Execute-Plan-Steps" at bounding box center [201, 198] width 59 height 8
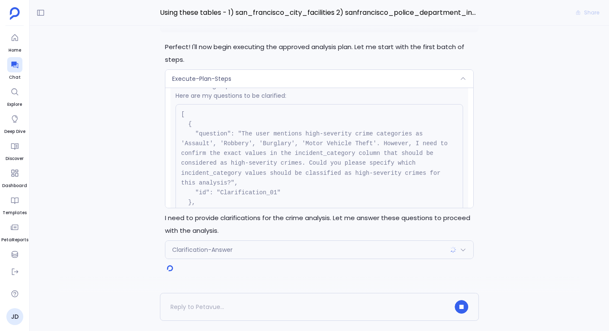
scroll to position [183, 0]
click at [239, 86] on div "Execute-Plan-Steps" at bounding box center [319, 79] width 308 height 18
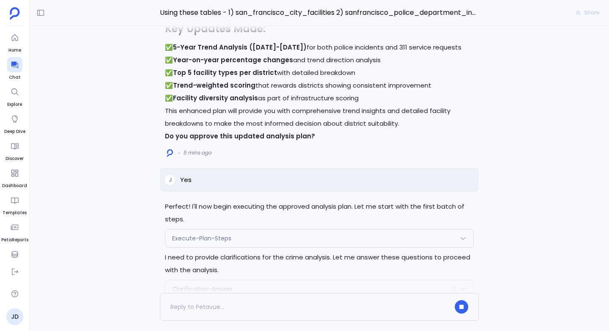
scroll to position [0, 0]
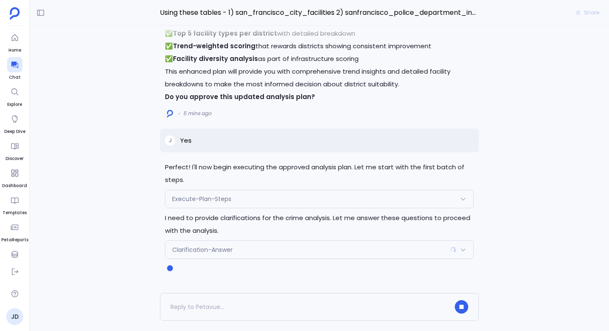
click at [205, 200] on span "Execute-Plan-Steps" at bounding box center [201, 198] width 59 height 8
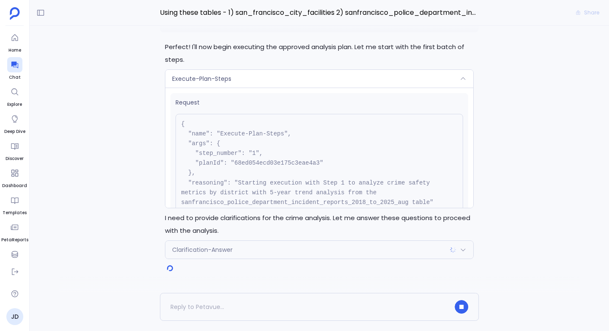
click at [189, 78] on span "Execute-Plan-Steps" at bounding box center [201, 78] width 59 height 8
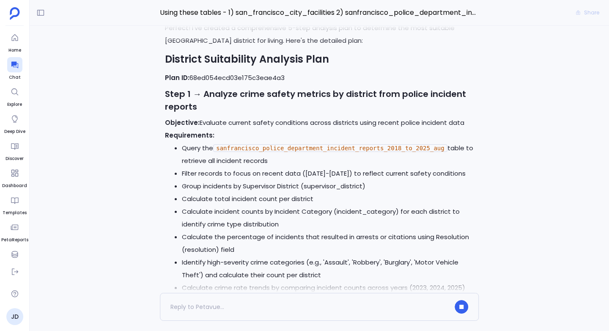
scroll to position [-3240, 0]
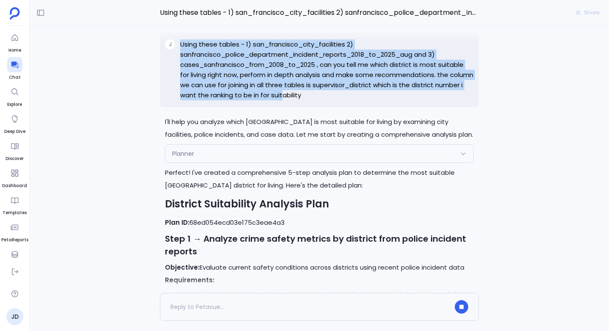
drag, startPoint x: 179, startPoint y: 53, endPoint x: 312, endPoint y: 103, distance: 142.0
click at [312, 103] on div "J Using these tables - 1) san_francisco_city_facilities 2) sanfrancisco_police_…" at bounding box center [319, 70] width 319 height 74
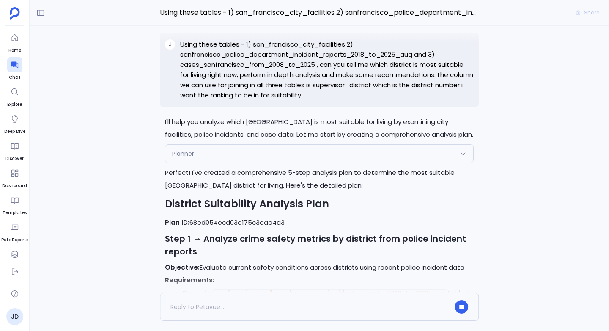
click at [321, 100] on p "Using these tables - 1) san_francisco_city_facilities 2) sanfrancisco_police_de…" at bounding box center [326, 69] width 293 height 61
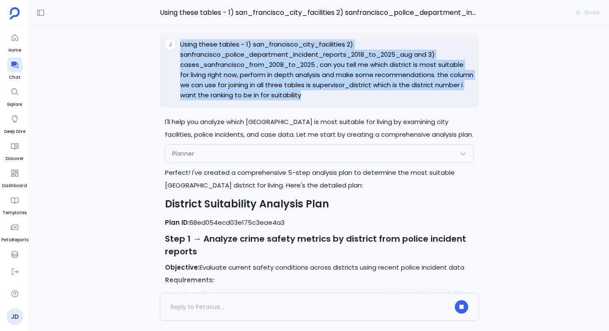
drag, startPoint x: 179, startPoint y: 52, endPoint x: 331, endPoint y: 107, distance: 161.1
click at [331, 107] on div "J Using these tables - 1) san_francisco_city_facilities 2) sanfrancisco_police_…" at bounding box center [319, 70] width 319 height 74
copy p "Using these tables - 1) san_francisco_city_facilities 2) sanfrancisco_police_de…"
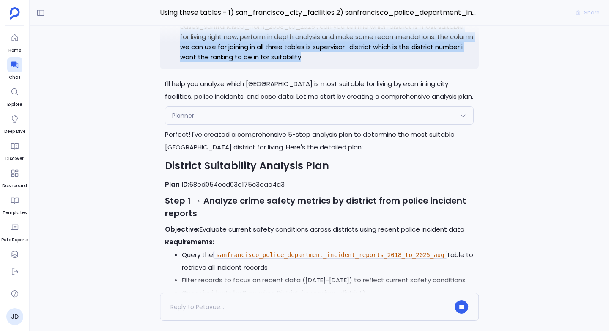
scroll to position [-3278, 0]
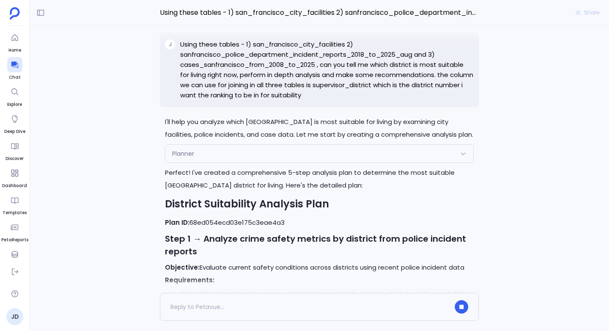
click at [263, 141] on p "I'll help you analyze which San Francisco district is most suitable for living …" at bounding box center [319, 127] width 309 height 25
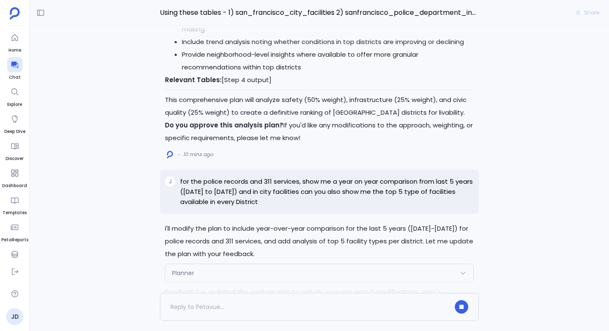
scroll to position [-1926, 0]
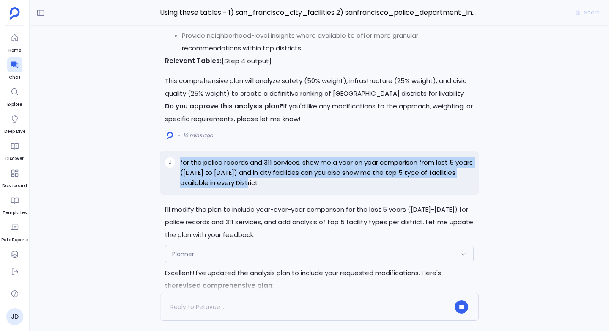
drag, startPoint x: 180, startPoint y: 159, endPoint x: 276, endPoint y: 186, distance: 99.5
click at [276, 186] on p "for the police records and 311 services, show me a year on year comparison from…" at bounding box center [326, 172] width 293 height 30
copy p "for the police records and 311 services, show me a year on year comparison from…"
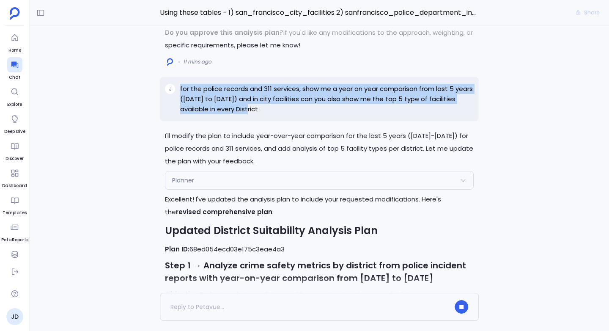
scroll to position [-2051, 0]
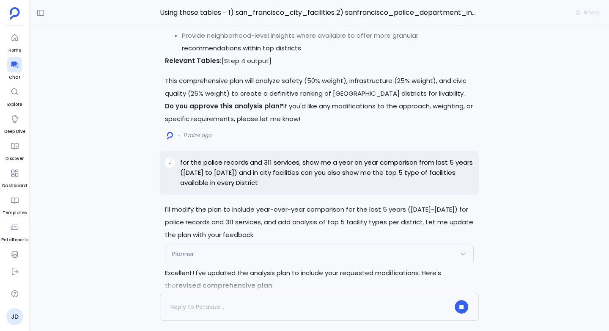
click at [167, 179] on div "J for the police records and 311 services, show me a year on year comparison fr…" at bounding box center [319, 172] width 319 height 44
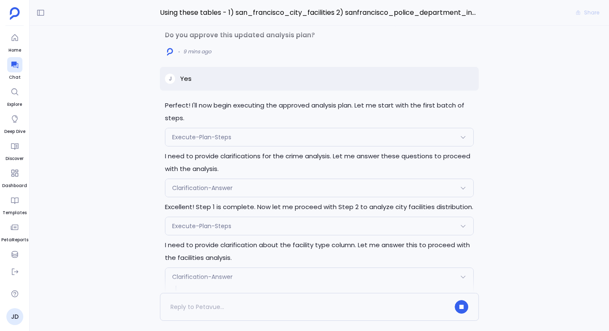
scroll to position [0, 0]
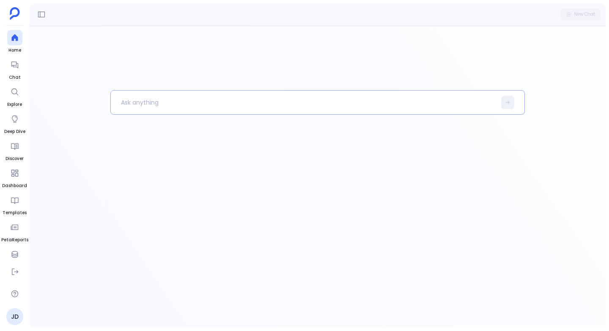
click at [170, 98] on p at bounding box center [303, 102] width 385 height 22
click at [11, 67] on icon at bounding box center [15, 64] width 8 height 8
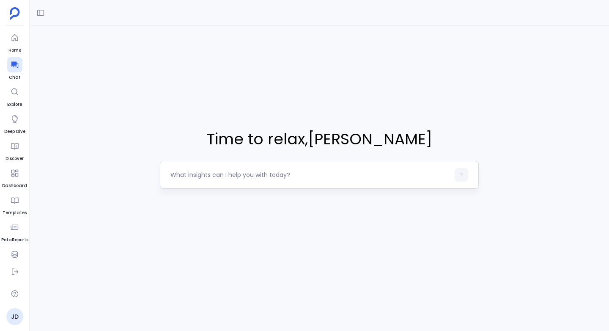
click at [176, 173] on textarea at bounding box center [309, 174] width 279 height 8
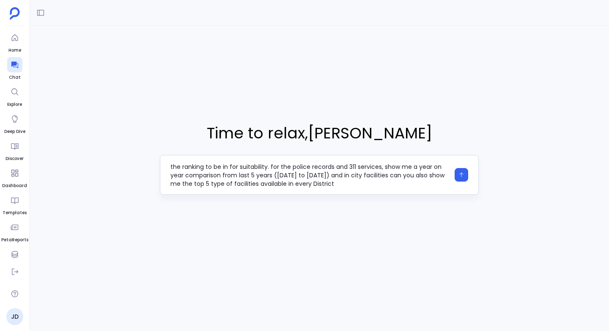
scroll to position [42, 0]
click at [277, 172] on textarea "Using these tables - 1) san_francisco_city_facilities 2) sanfrancisco_police_de…" at bounding box center [309, 174] width 279 height 25
click at [338, 181] on textarea "Using these tables - 1) san_francisco_city_facilities 2) sanfrancisco_police_de…" at bounding box center [309, 174] width 279 height 25
click at [216, 185] on textarea "Using these tables - 1) san_francisco_city_facilities 2) sanfrancisco_police_de…" at bounding box center [309, 174] width 279 height 25
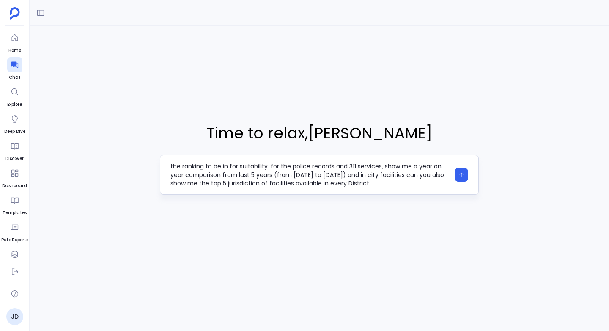
click at [388, 183] on textarea "Using these tables - 1) san_francisco_city_facilities 2) sanfrancisco_police_de…" at bounding box center [309, 174] width 279 height 25
type textarea "Using these tables - 1) san_francisco_city_facilities 2) sanfrancisco_police_de…"
click at [460, 175] on icon "button" at bounding box center [461, 175] width 6 height 6
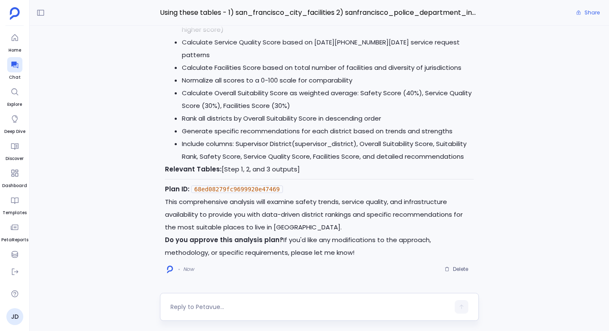
click at [175, 307] on textarea at bounding box center [309, 306] width 279 height 8
type textarea "Yes"
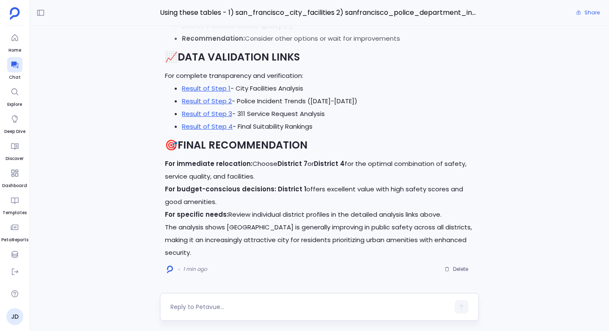
click at [184, 300] on div at bounding box center [309, 307] width 279 height 14
click at [181, 304] on textarea at bounding box center [309, 306] width 279 height 8
type textarea "Can you create a detailed report for this ?"
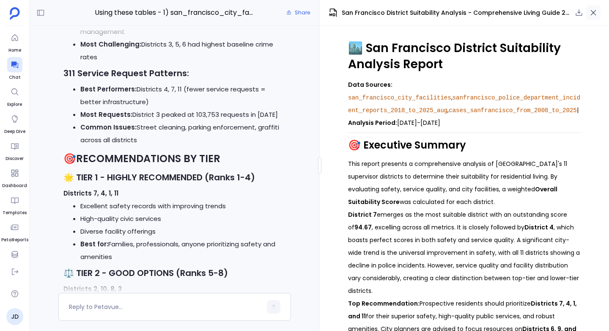
click at [596, 14] on icon "button" at bounding box center [593, 12] width 8 height 8
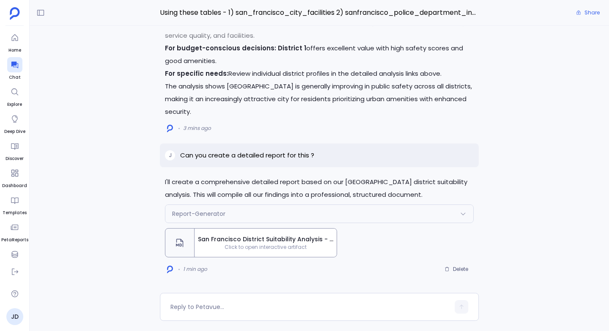
click at [238, 238] on span "San Francisco District Suitability Analysis - Comprehensive Living Guide 2025" at bounding box center [265, 239] width 135 height 9
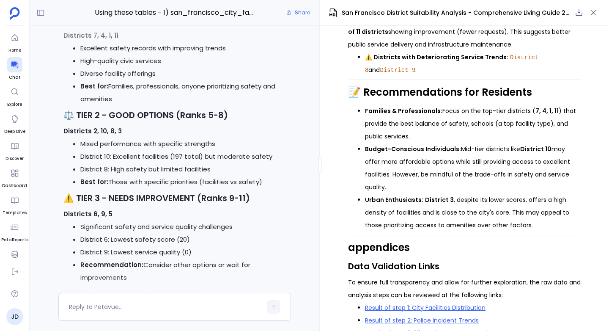
scroll to position [-413, 0]
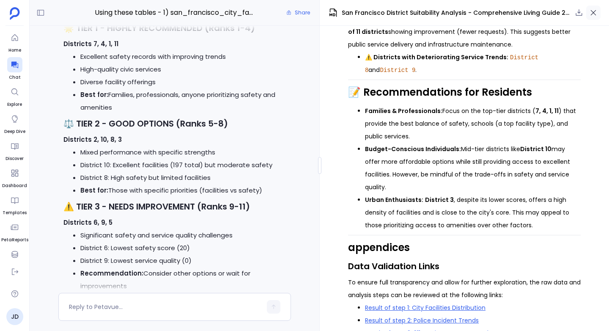
click at [595, 16] on icon "button" at bounding box center [593, 12] width 8 height 8
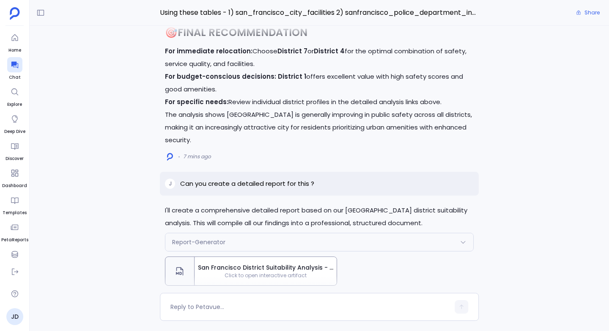
scroll to position [0, 0]
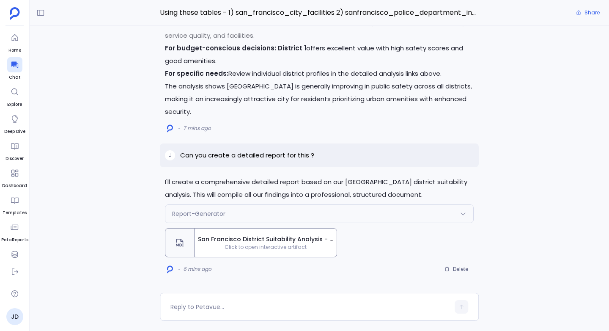
click at [256, 239] on span "San Francisco District Suitability Analysis - Comprehensive Living Guide 2025" at bounding box center [265, 239] width 135 height 9
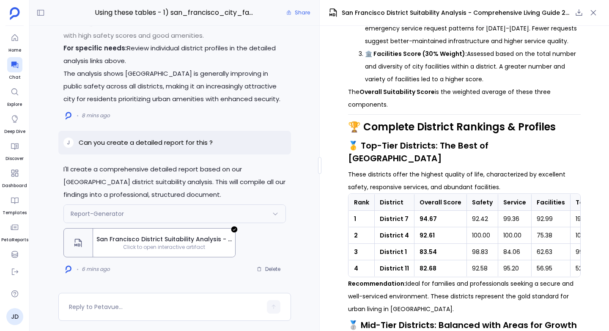
scroll to position [548, 0]
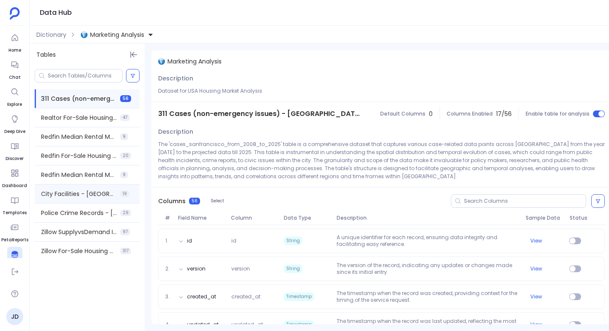
click at [60, 190] on span "City Facilities - [GEOGRAPHIC_DATA]" at bounding box center [79, 193] width 76 height 8
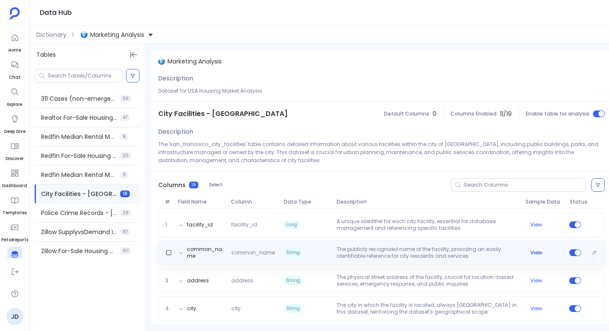
click at [534, 253] on button "View" at bounding box center [536, 252] width 12 height 7
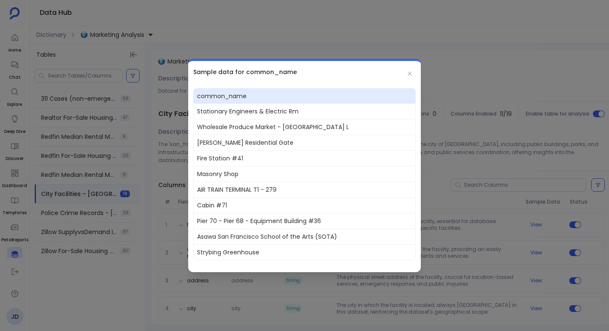
click at [534, 253] on div at bounding box center [304, 165] width 609 height 331
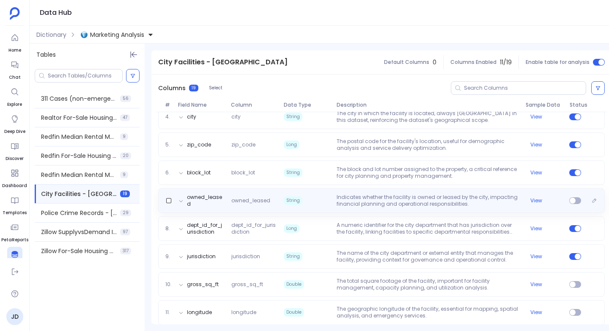
scroll to position [202, 0]
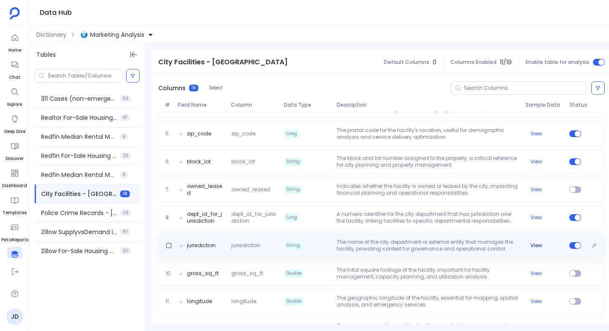
click at [534, 245] on button "View" at bounding box center [536, 245] width 12 height 7
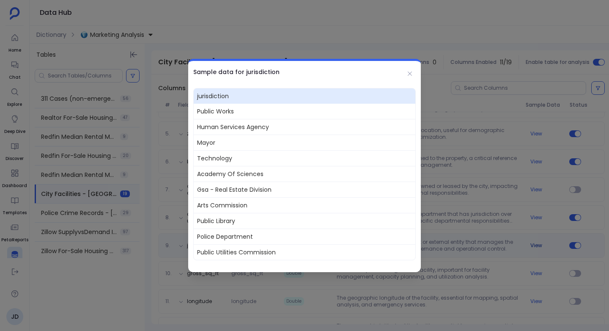
click at [534, 245] on div at bounding box center [304, 165] width 609 height 331
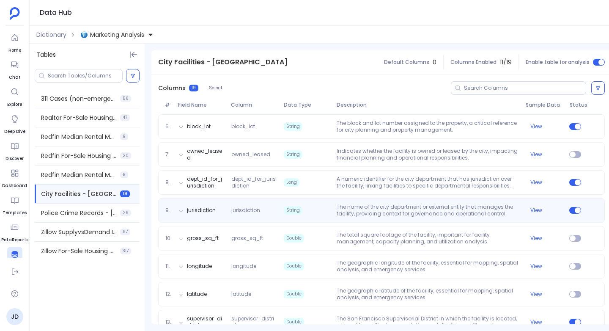
scroll to position [237, 0]
click at [248, 212] on span "jurisdiction" at bounding box center [254, 210] width 53 height 7
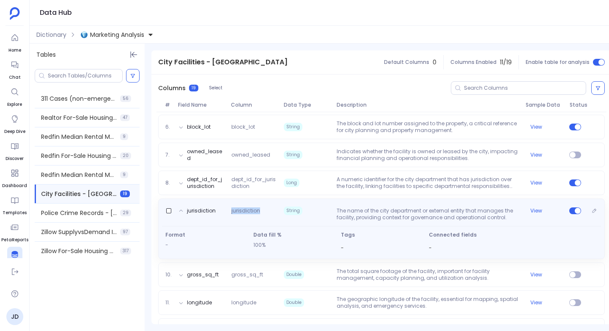
click at [248, 212] on span "jurisdiction" at bounding box center [254, 214] width 53 height 14
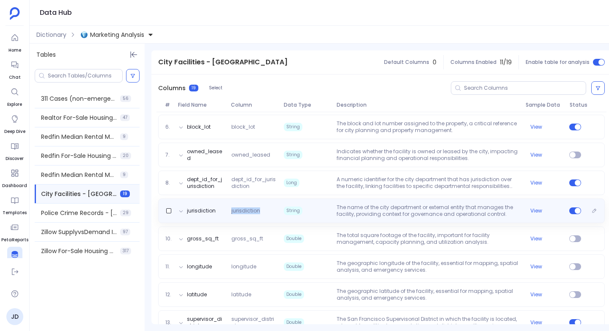
copy span "jurisdiction"
